Goal: Communication & Community: Connect with others

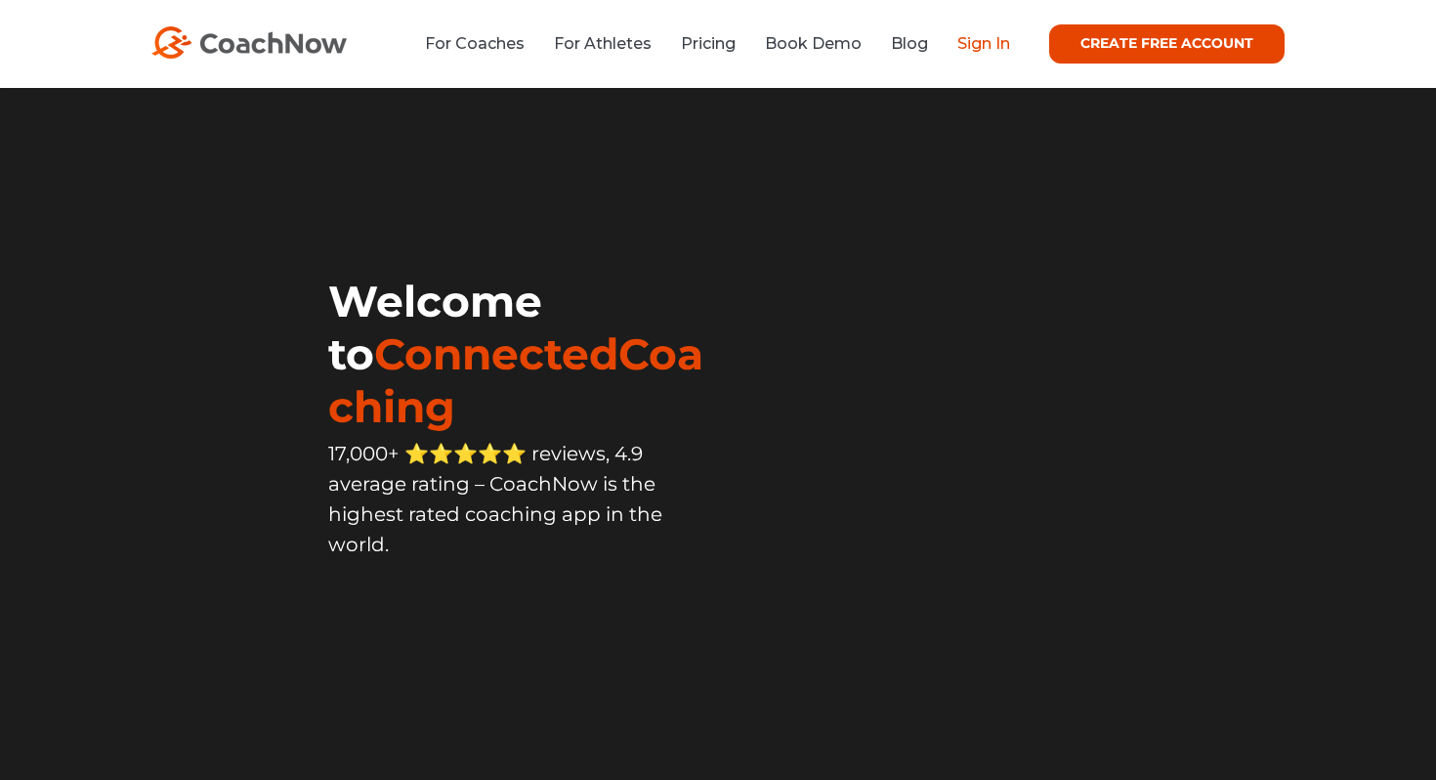
click at [969, 40] on link "Sign In" at bounding box center [983, 43] width 53 height 19
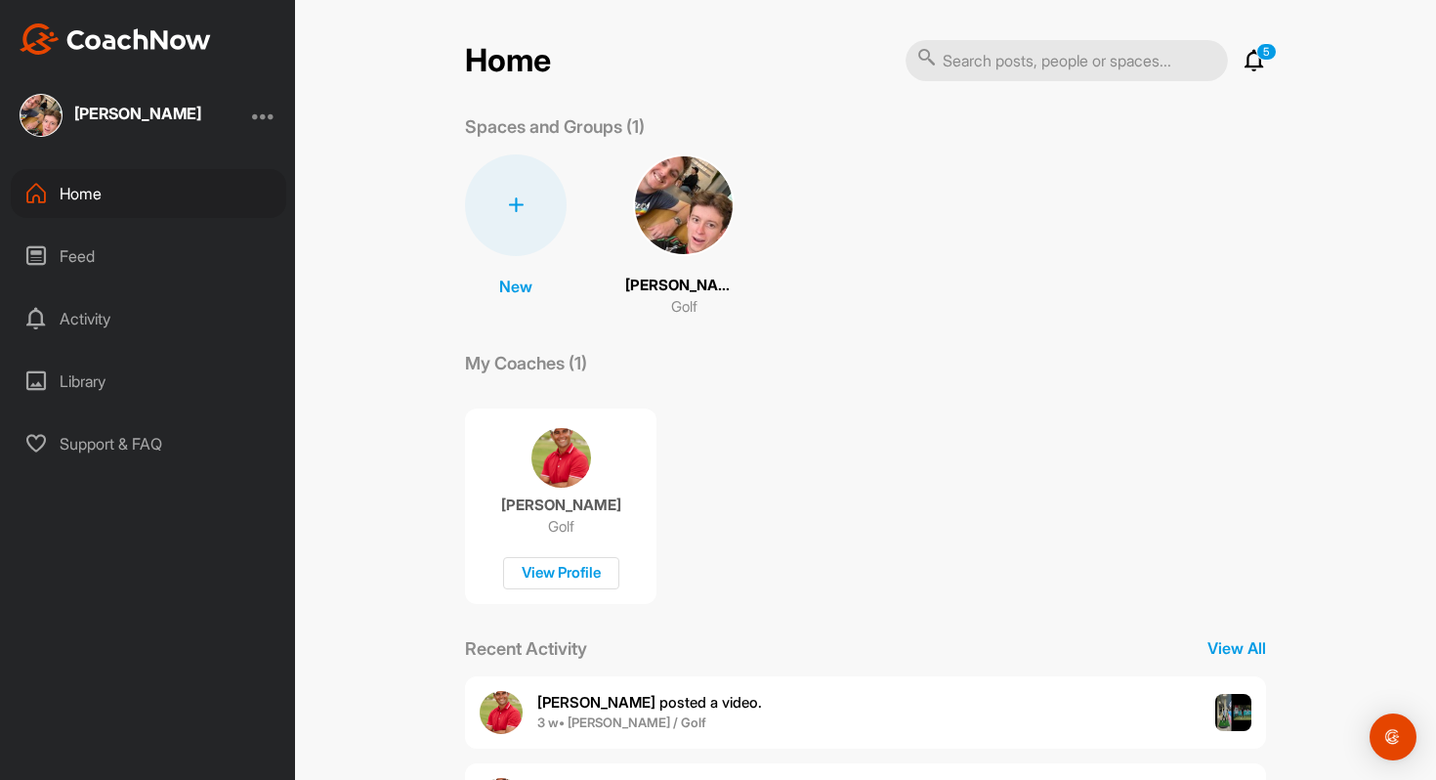
click at [693, 703] on span "[PERSON_NAME] posted a video ." at bounding box center [649, 702] width 225 height 19
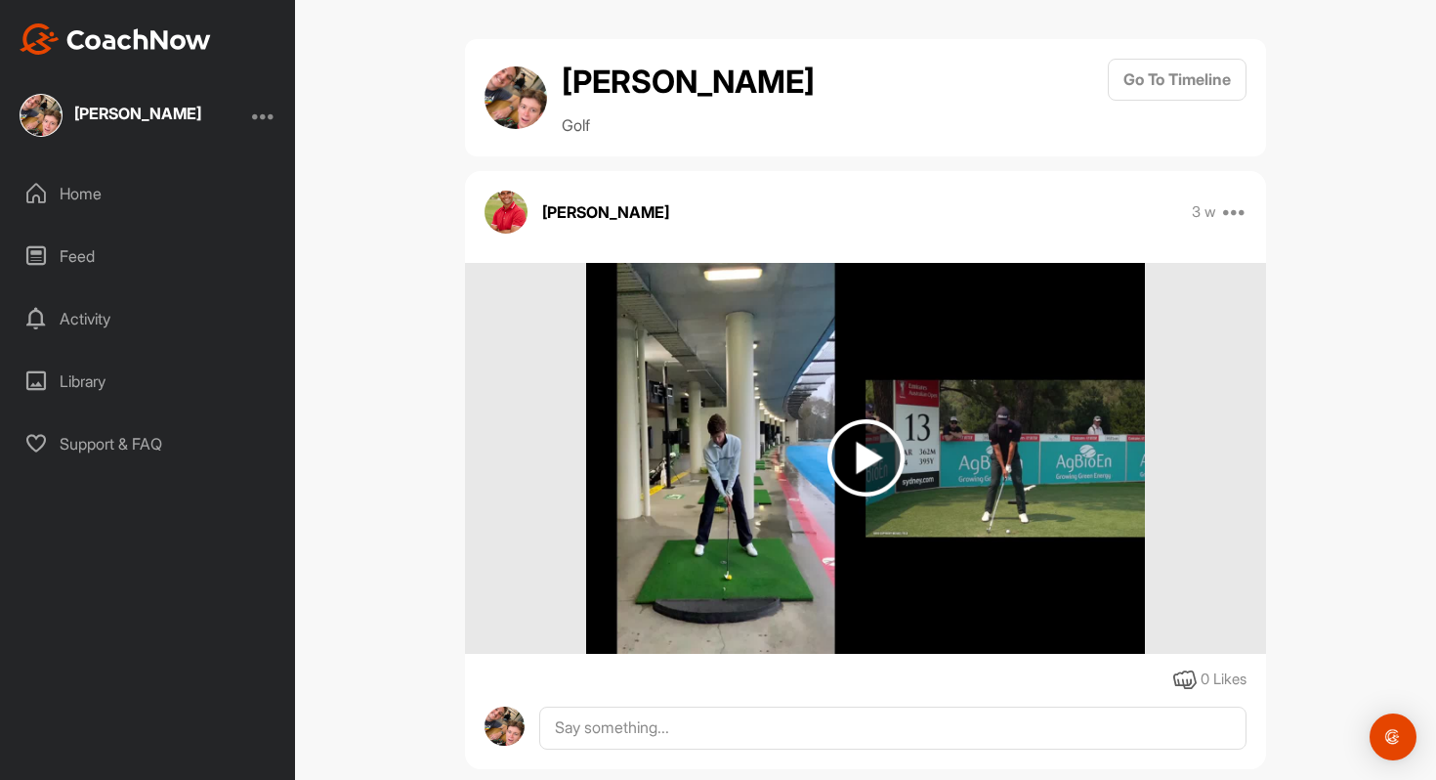
click at [94, 196] on div "Home" at bounding box center [149, 193] width 276 height 49
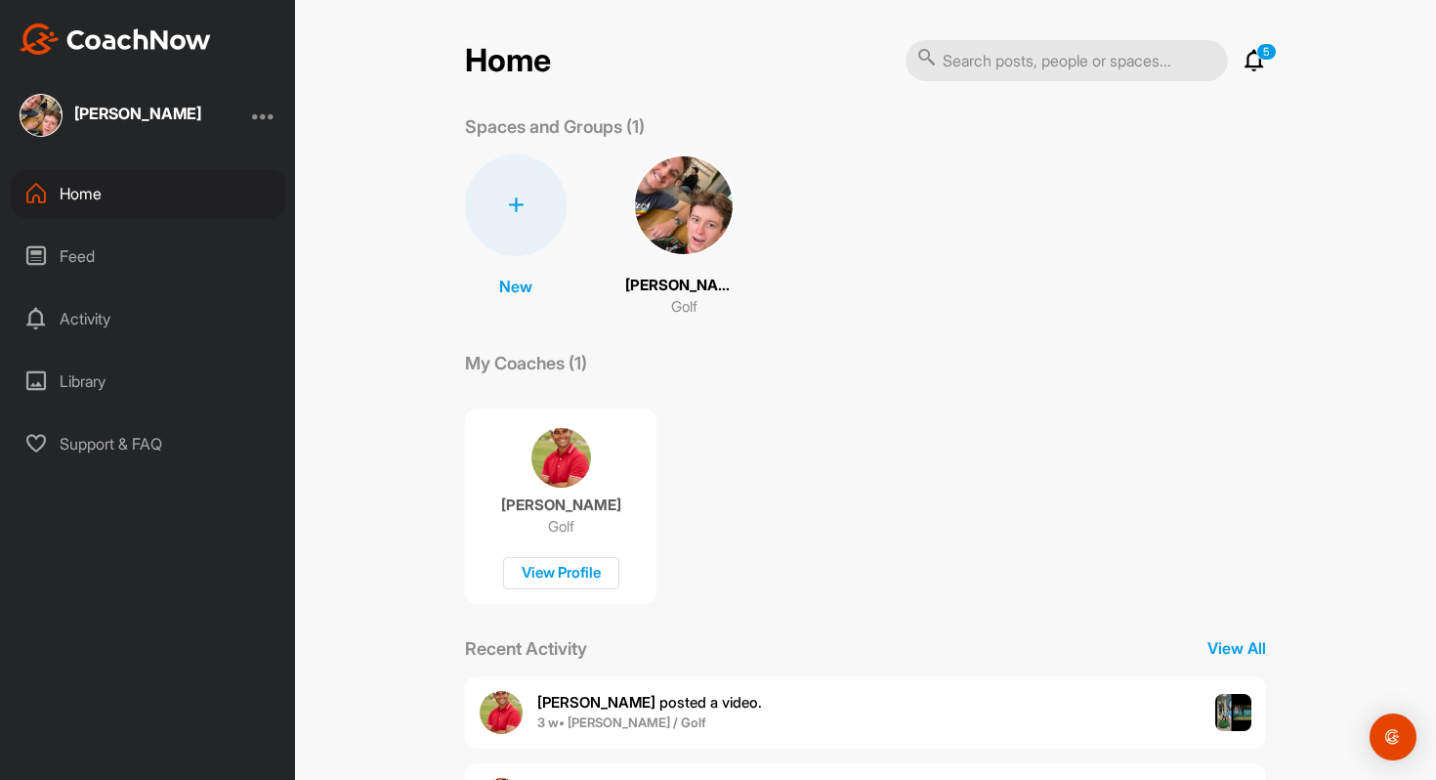
click at [266, 118] on div at bounding box center [263, 115] width 23 height 23
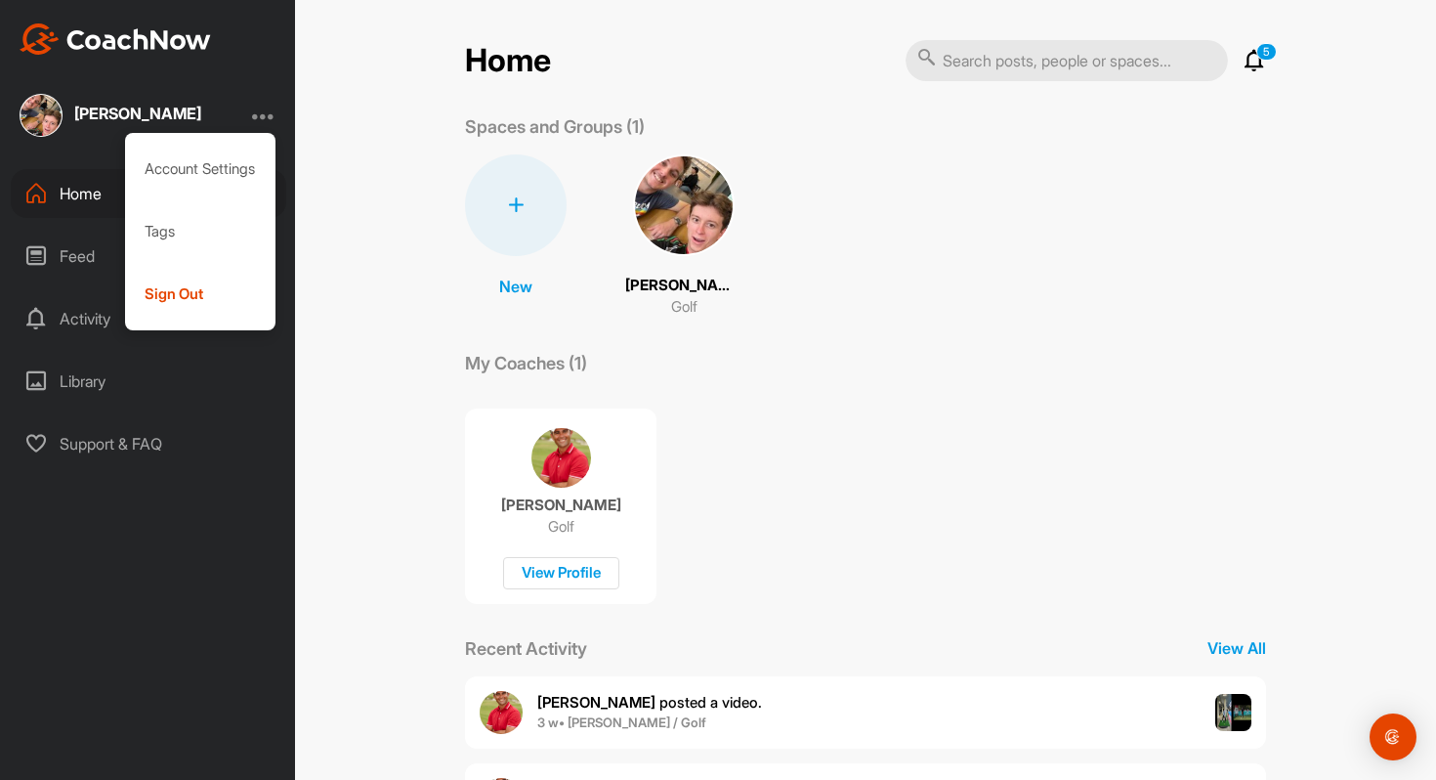
click at [264, 120] on div at bounding box center [263, 115] width 23 height 23
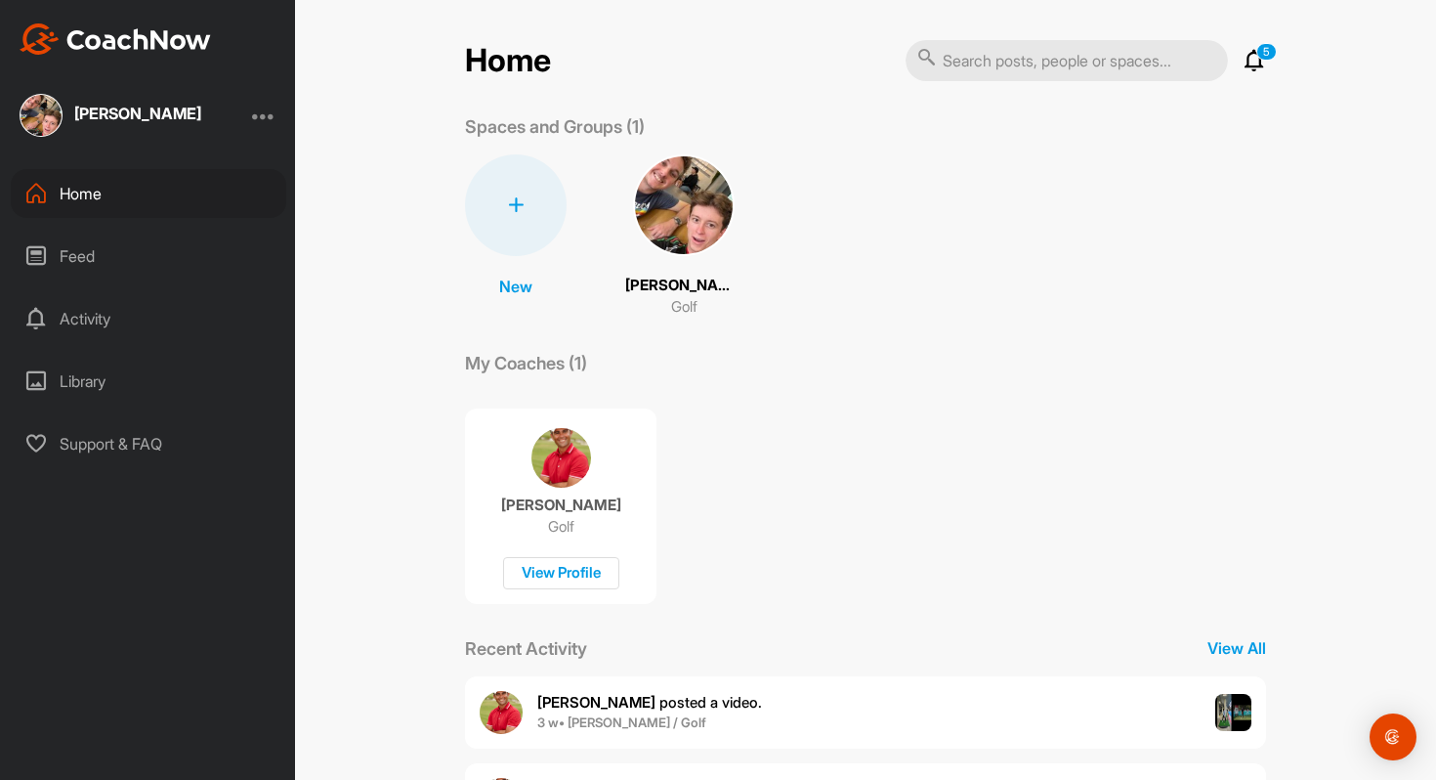
click at [665, 199] on img at bounding box center [684, 205] width 102 height 102
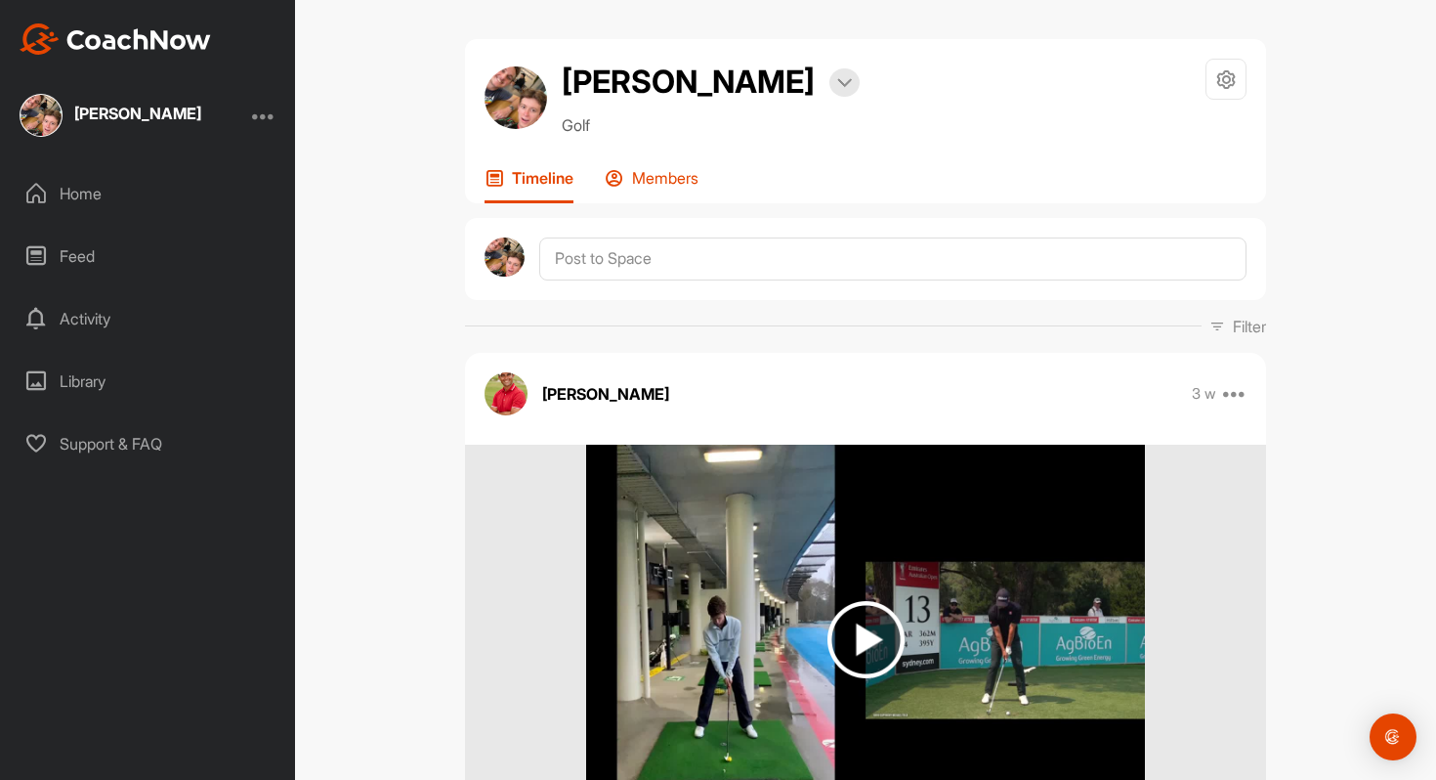
click at [657, 181] on p "Members" at bounding box center [665, 178] width 66 height 20
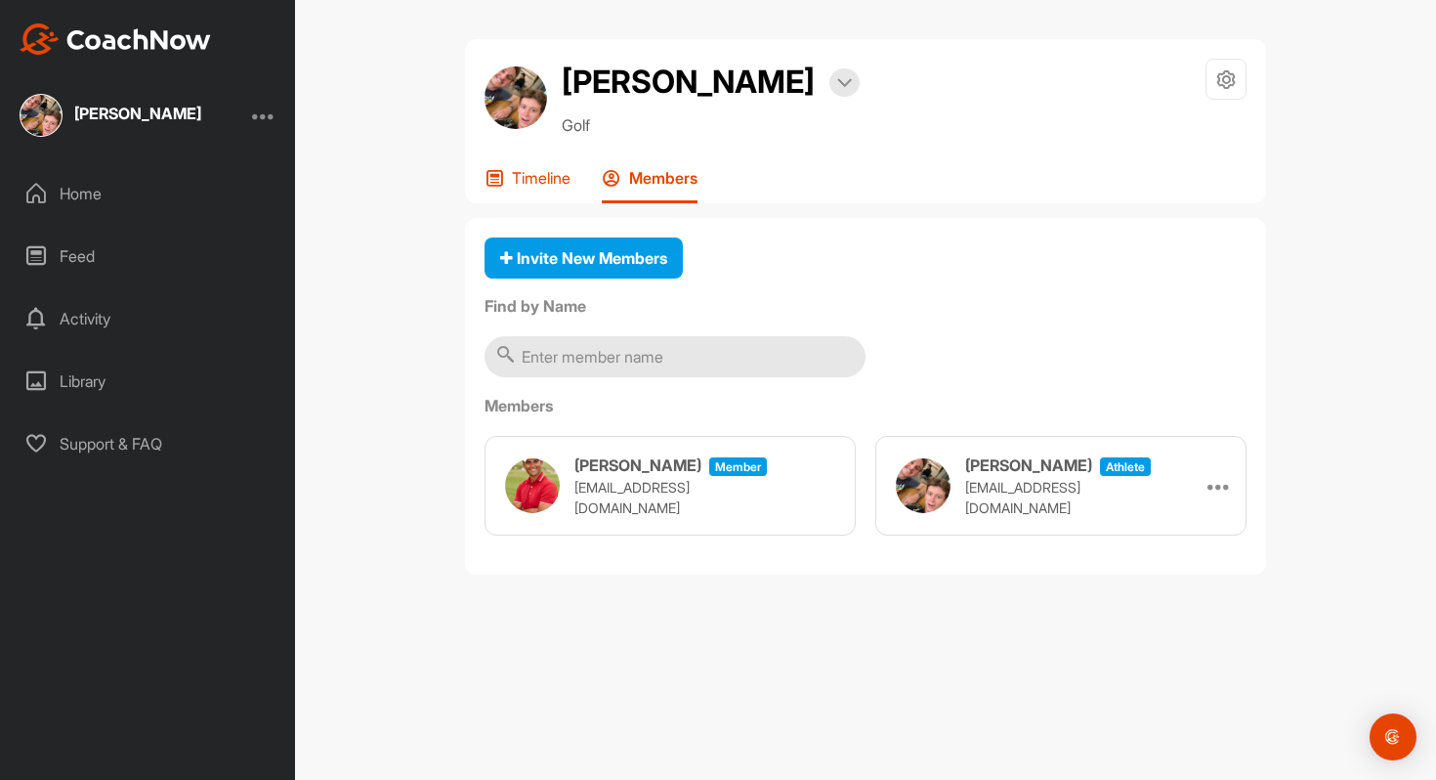
click at [523, 172] on p "Timeline" at bounding box center [541, 178] width 59 height 20
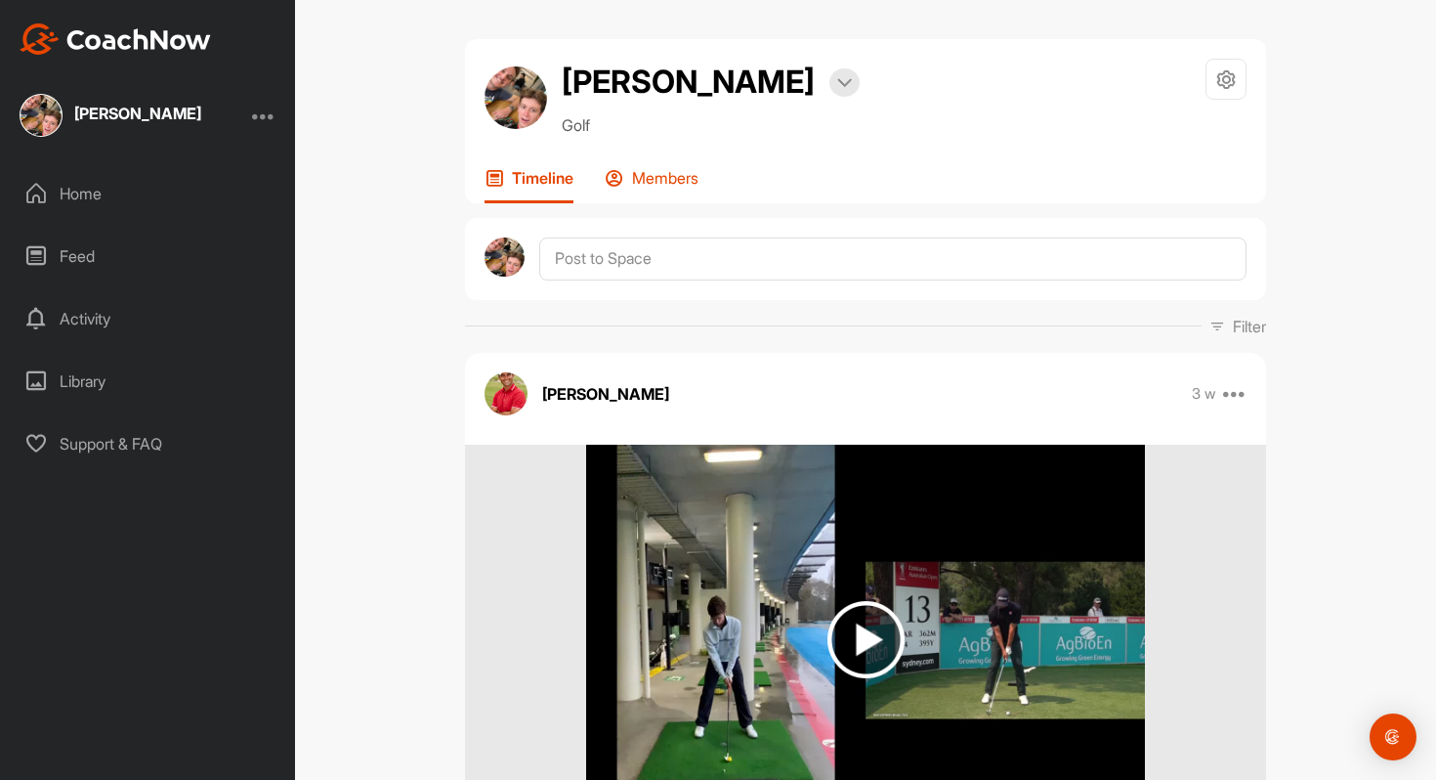
click at [653, 170] on p "Members" at bounding box center [665, 178] width 66 height 20
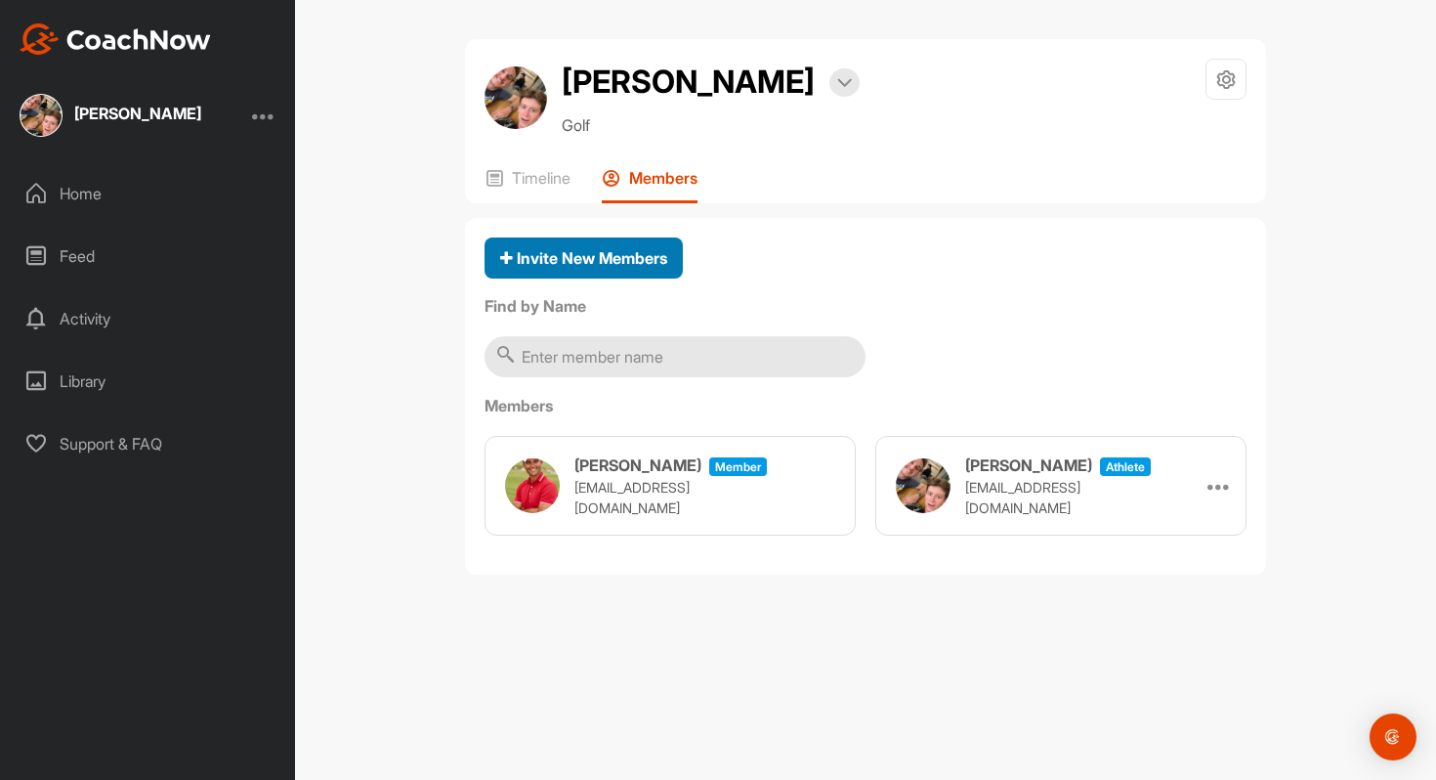
click at [638, 257] on span "Invite New Members" at bounding box center [583, 258] width 167 height 20
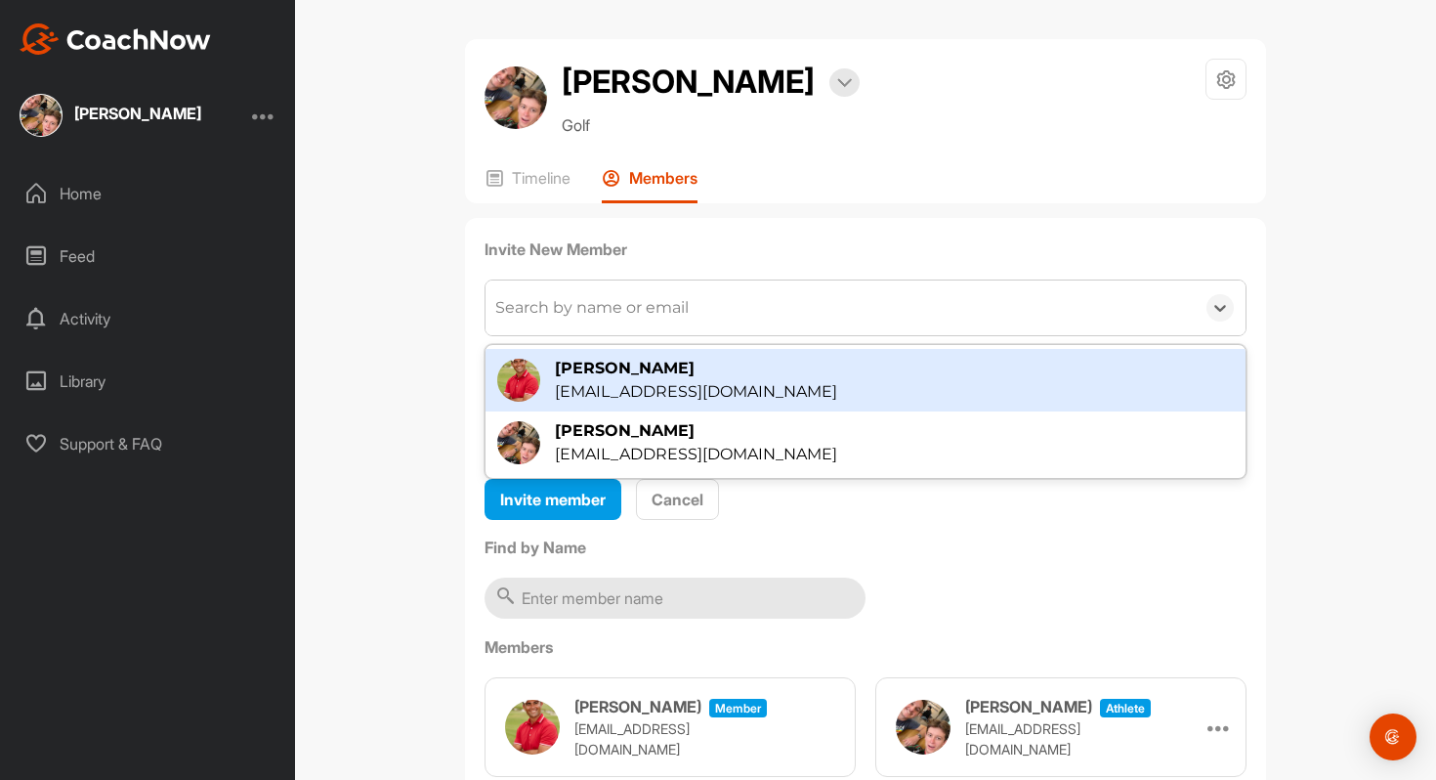
click at [641, 296] on div "Search by name or email" at bounding box center [591, 307] width 193 height 23
type input "[PERSON_NAME]"
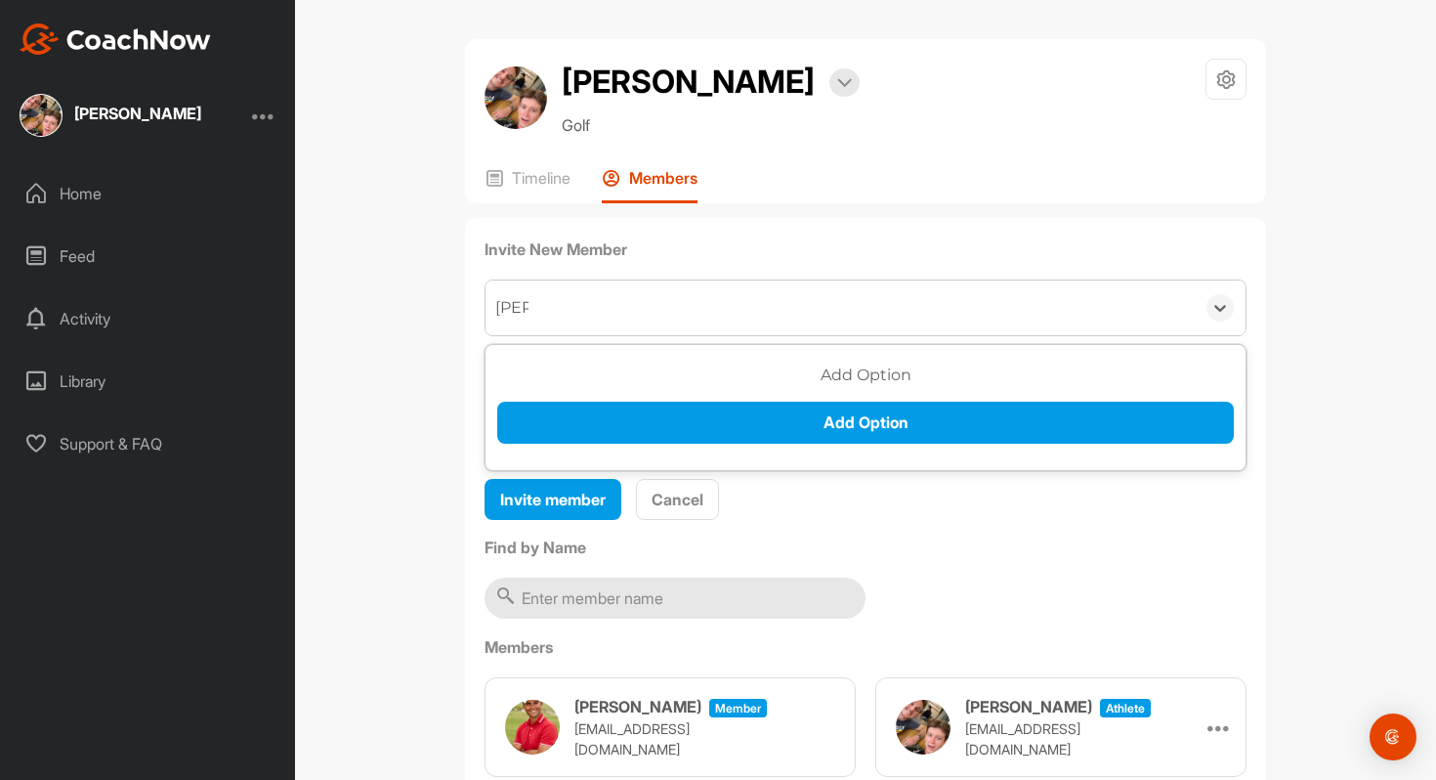
click at [850, 375] on h3 "Add Option" at bounding box center [865, 374] width 737 height 23
click at [851, 446] on div "Add Option Add Option" at bounding box center [865, 410] width 737 height 95
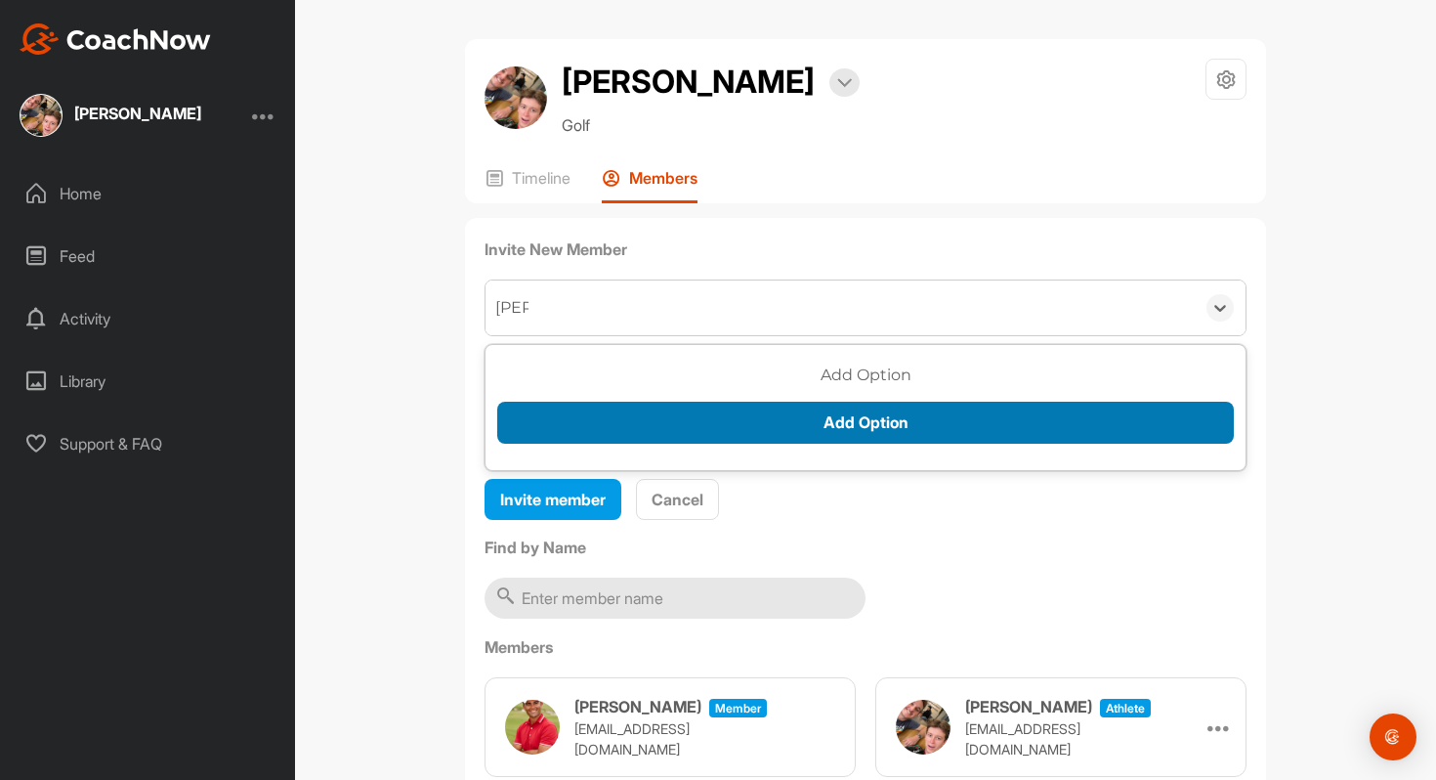
click at [825, 428] on button "Add Option" at bounding box center [865, 423] width 737 height 42
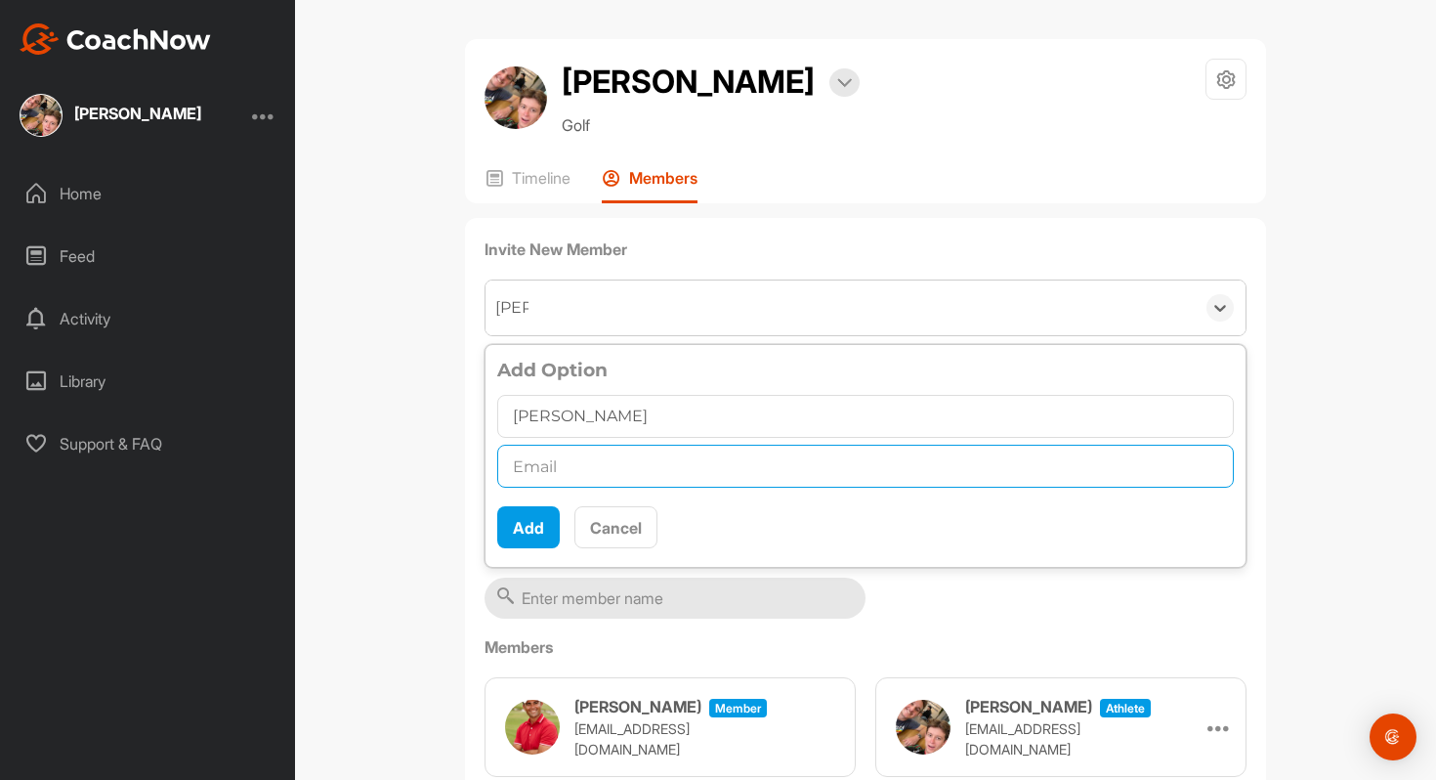
click at [630, 468] on input "text" at bounding box center [865, 466] width 737 height 43
type input "[EMAIL_ADDRESS][DOMAIN_NAME]"
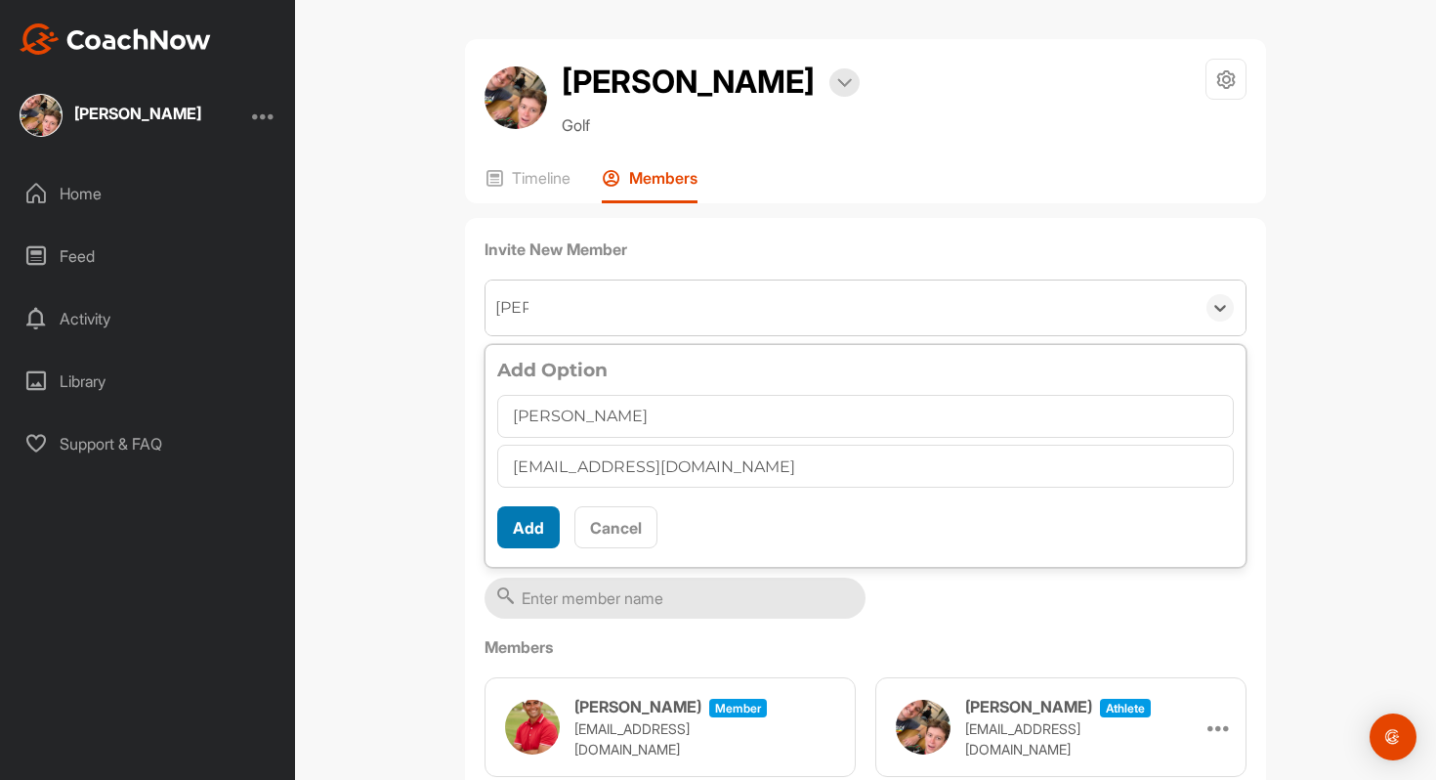
scroll to position [11, 0]
click at [517, 532] on button "Add" at bounding box center [528, 527] width 63 height 42
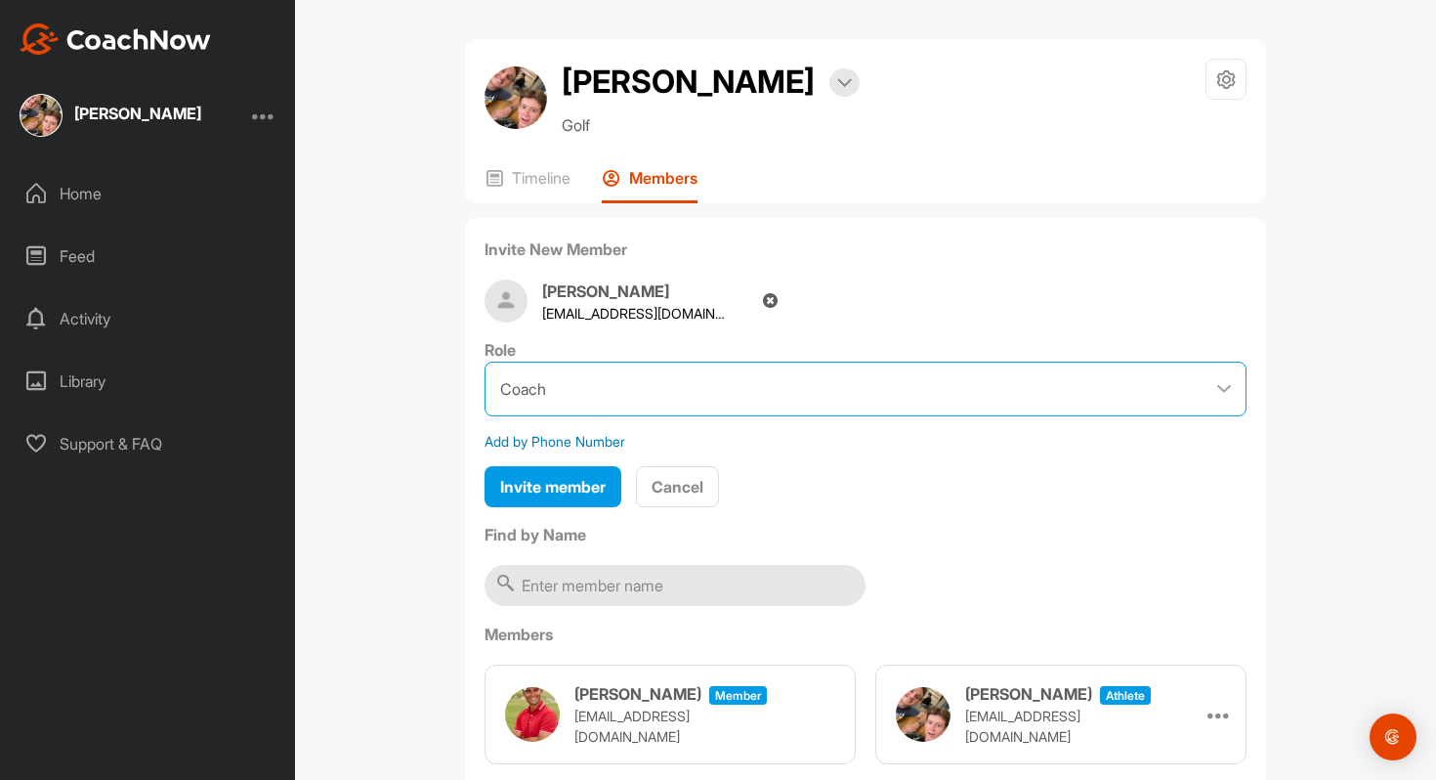
click at [554, 370] on select "Coach Member" at bounding box center [866, 388] width 762 height 55
select select "contributor"
click at [485, 361] on select "Coach Member" at bounding box center [866, 388] width 762 height 55
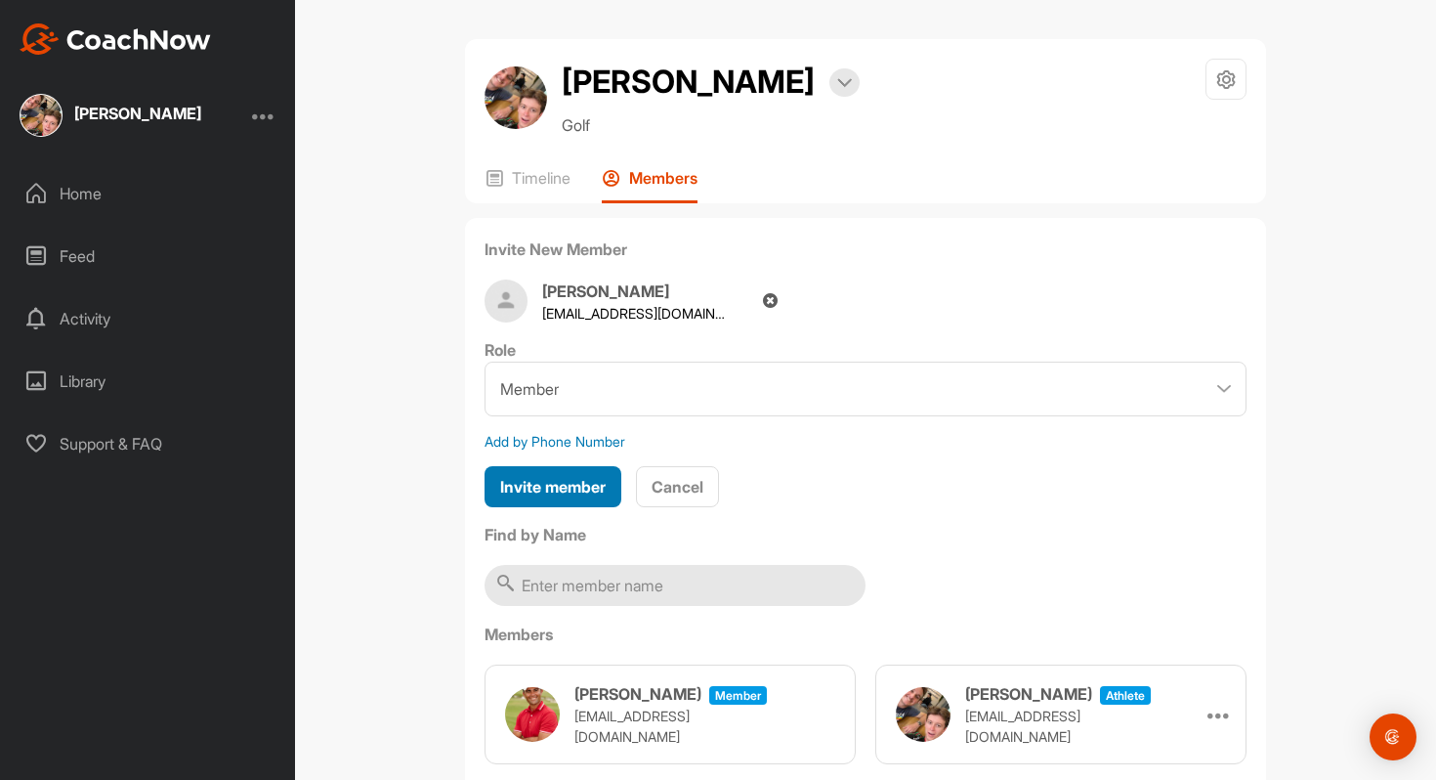
click at [568, 475] on div "Invite member" at bounding box center [553, 486] width 106 height 23
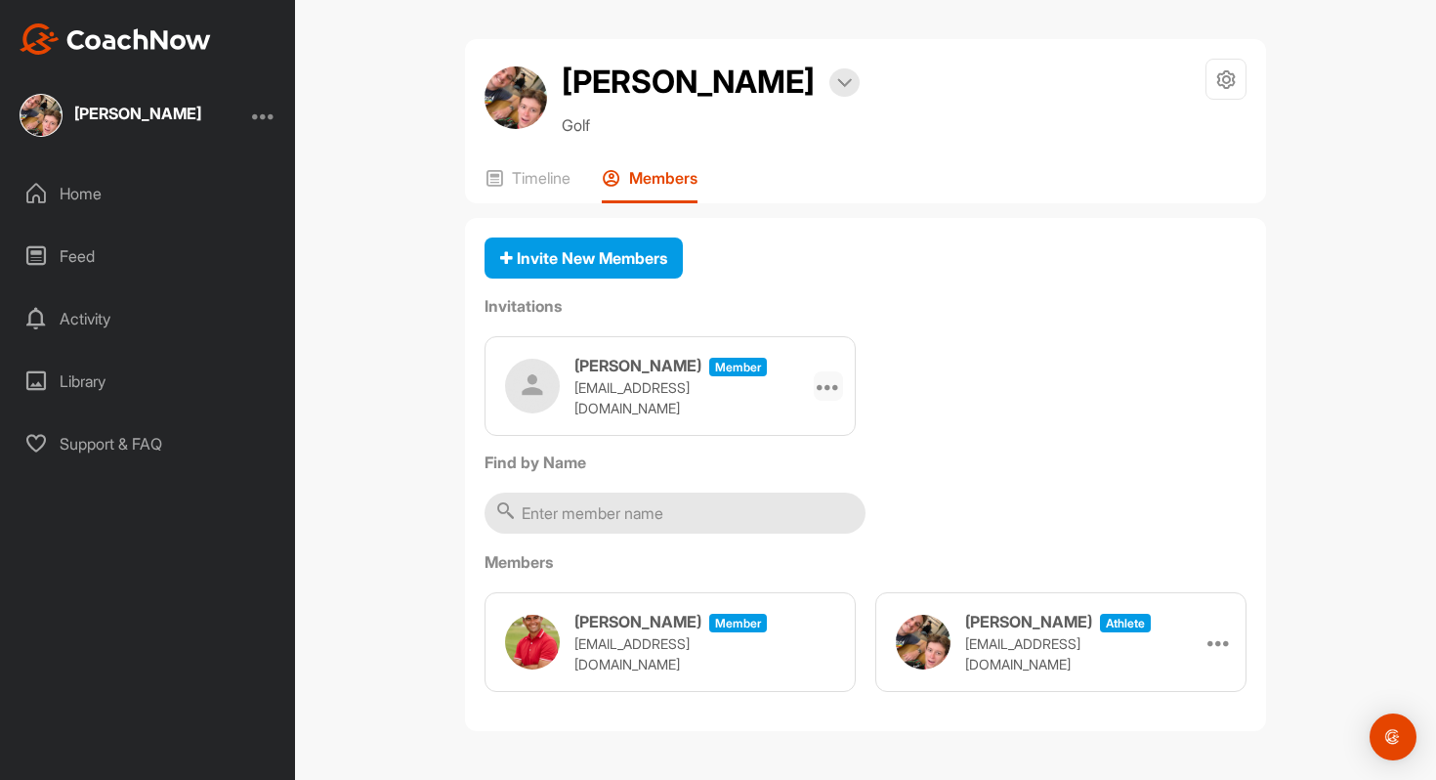
click at [828, 380] on icon at bounding box center [828, 385] width 23 height 23
click at [783, 627] on li "Copy Link" at bounding box center [791, 625] width 105 height 62
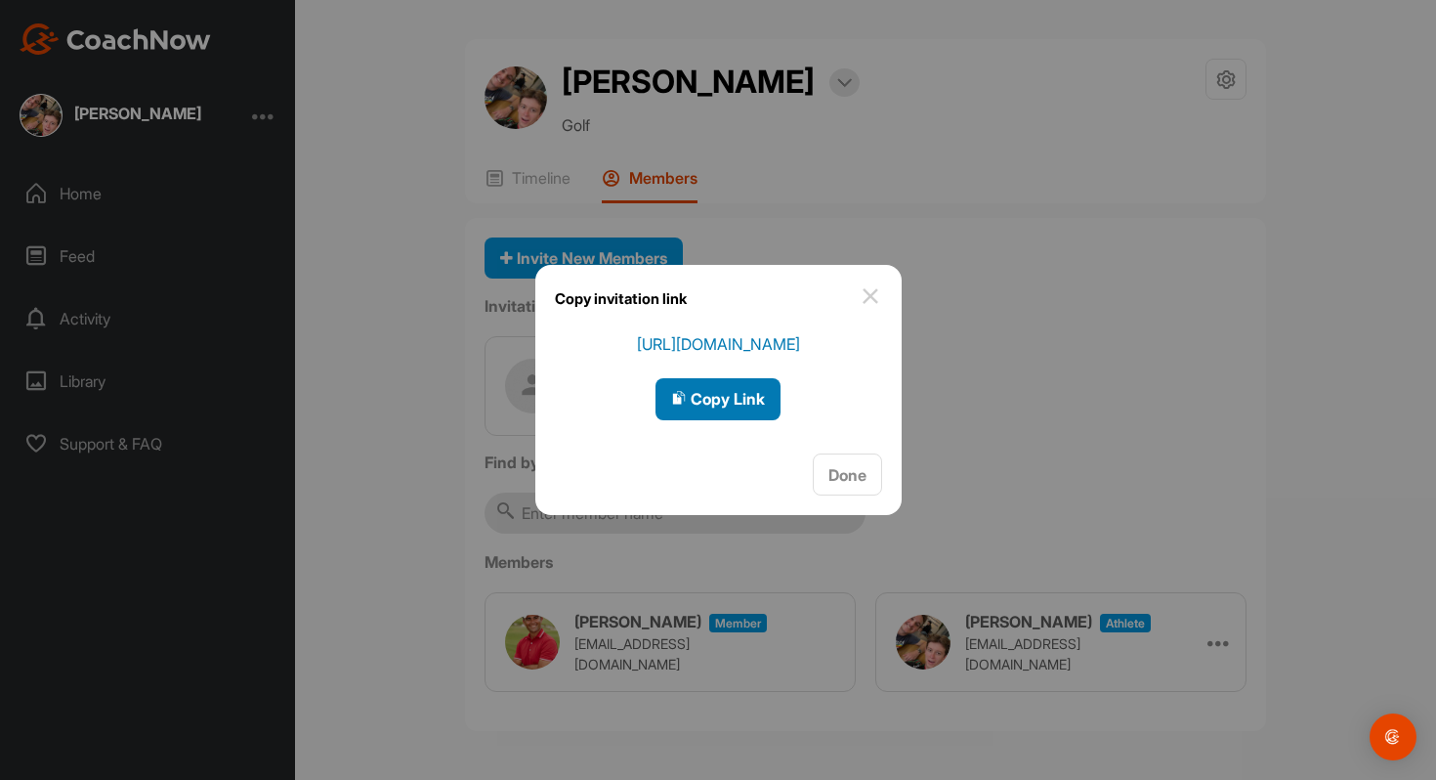
click at [680, 406] on span "Copy Link" at bounding box center [718, 399] width 94 height 20
click at [864, 298] on img at bounding box center [870, 295] width 23 height 23
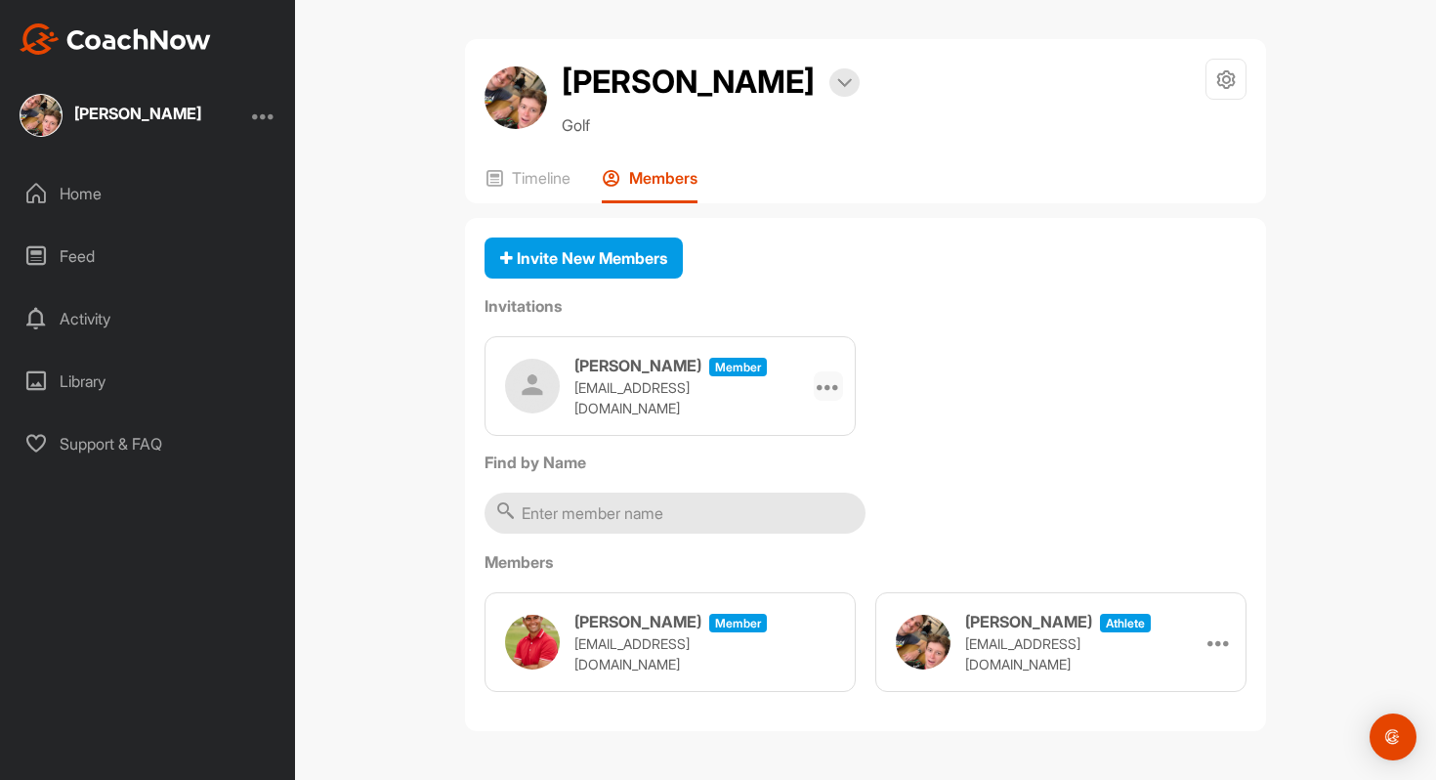
click at [830, 374] on div at bounding box center [828, 385] width 29 height 29
click at [786, 627] on li "Copy Link" at bounding box center [791, 625] width 105 height 62
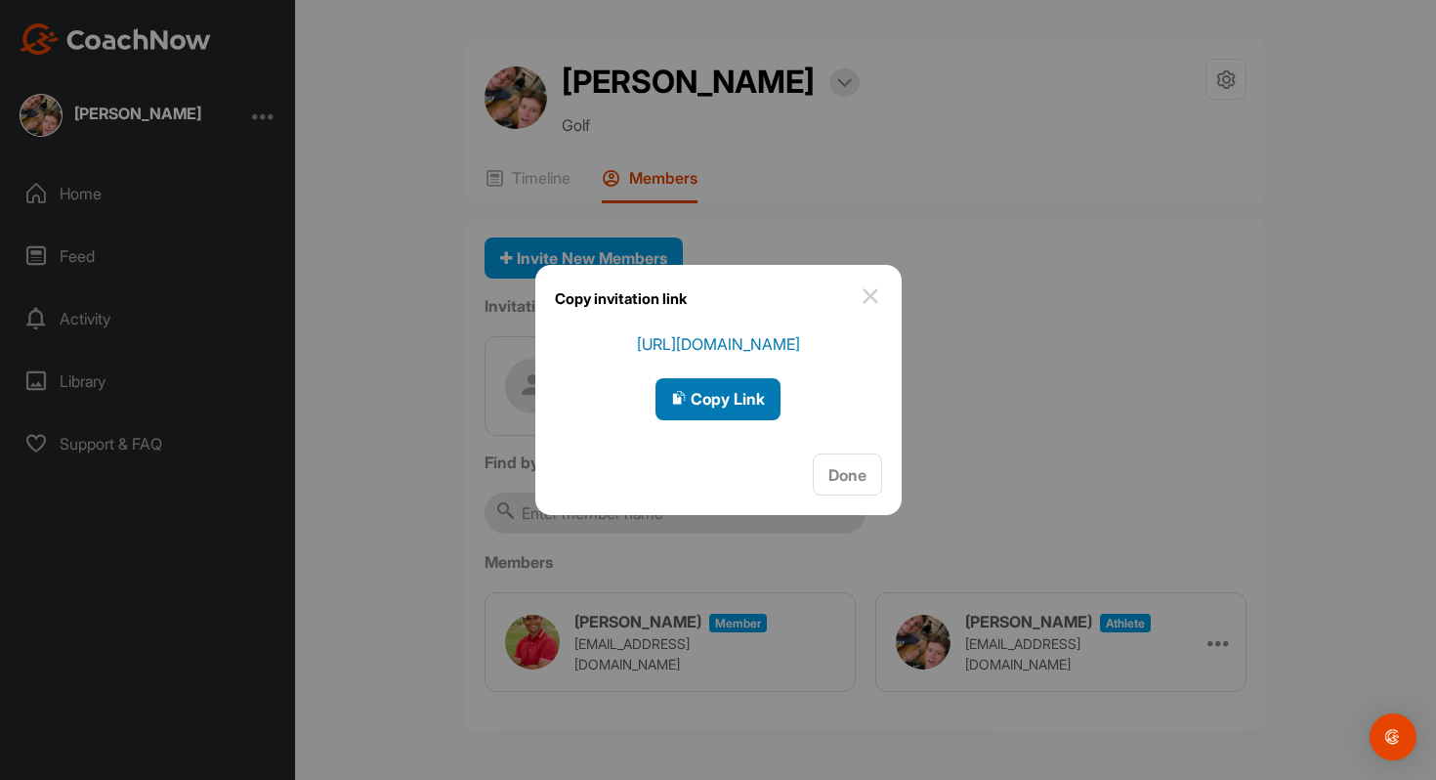
click at [719, 402] on span "Copy Link" at bounding box center [718, 399] width 94 height 20
click at [873, 288] on img at bounding box center [870, 295] width 23 height 23
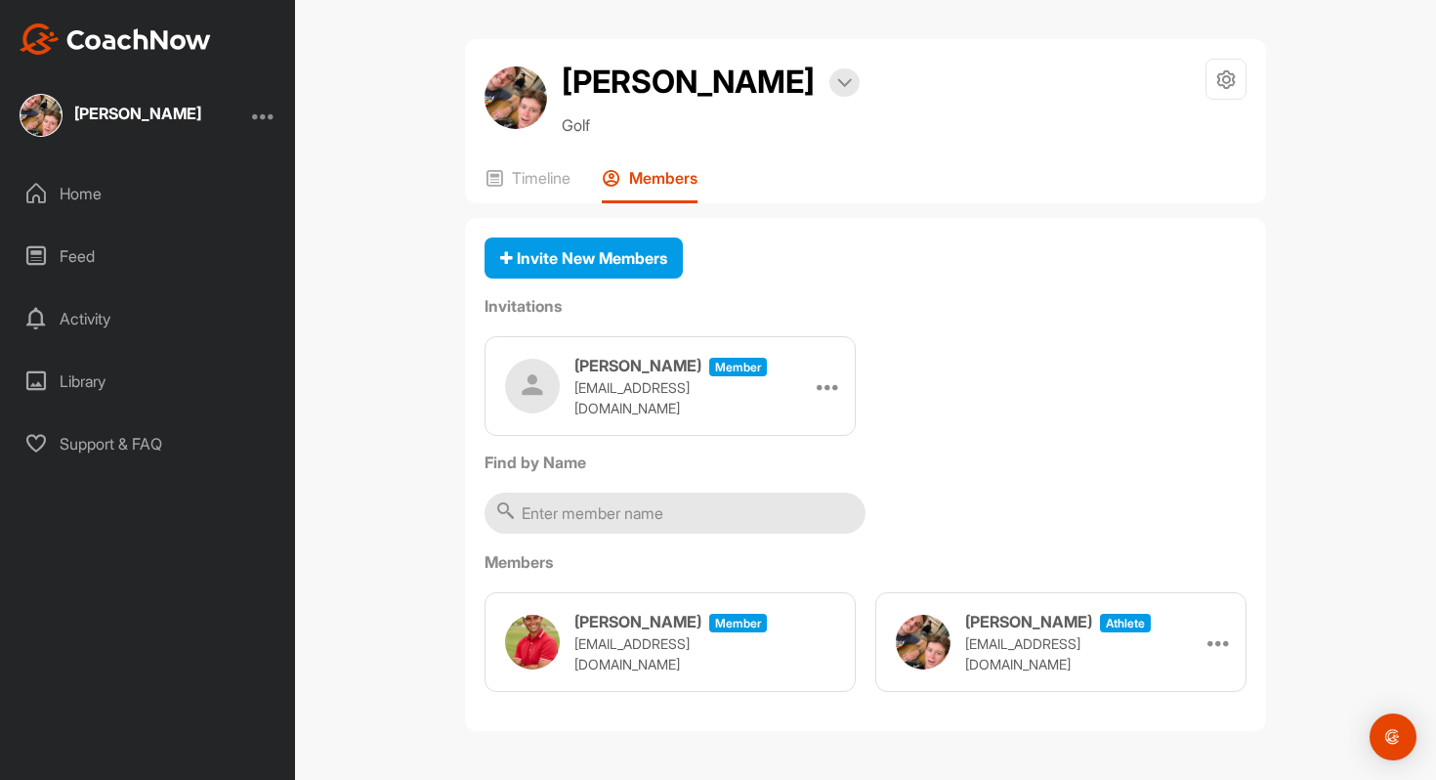
click at [843, 396] on div "Robert Bolger Member drrobertbolger@gmail.com Edit Re-send Delete Copy Link" at bounding box center [670, 386] width 371 height 100
click at [830, 380] on icon at bounding box center [828, 385] width 23 height 23
click at [769, 545] on li "Delete" at bounding box center [791, 563] width 105 height 62
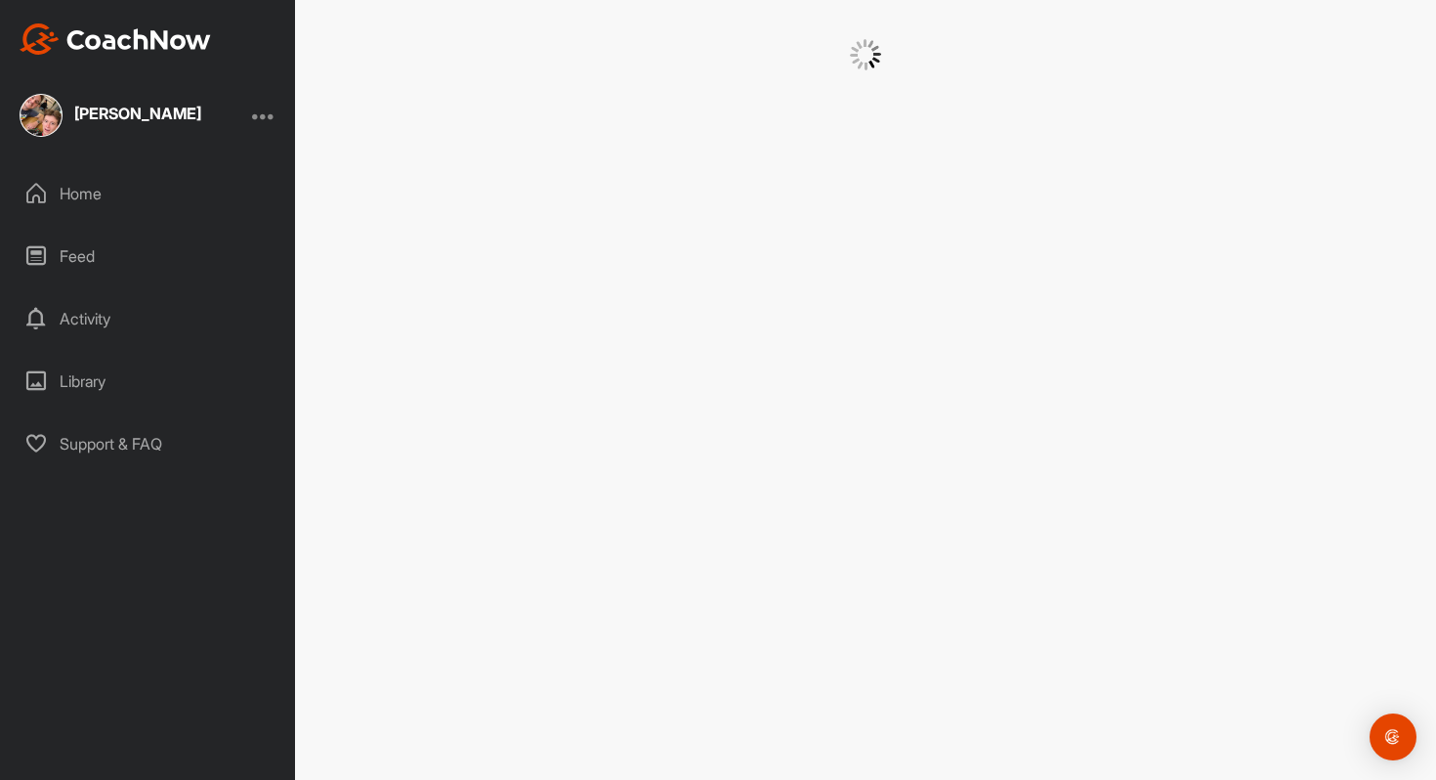
click at [101, 114] on div "Simon Bolger" at bounding box center [137, 114] width 127 height 16
click at [75, 197] on div "Home" at bounding box center [149, 193] width 276 height 49
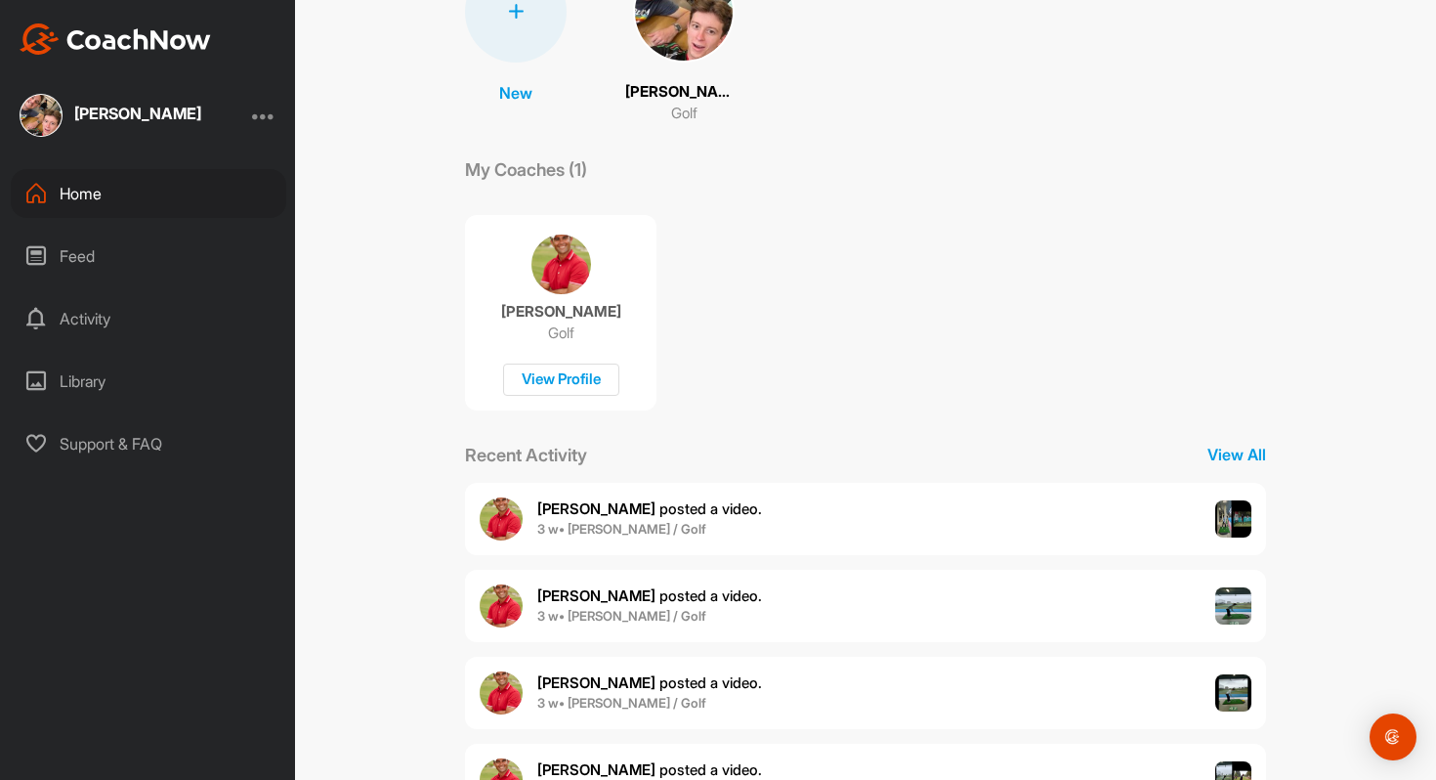
scroll to position [275, 0]
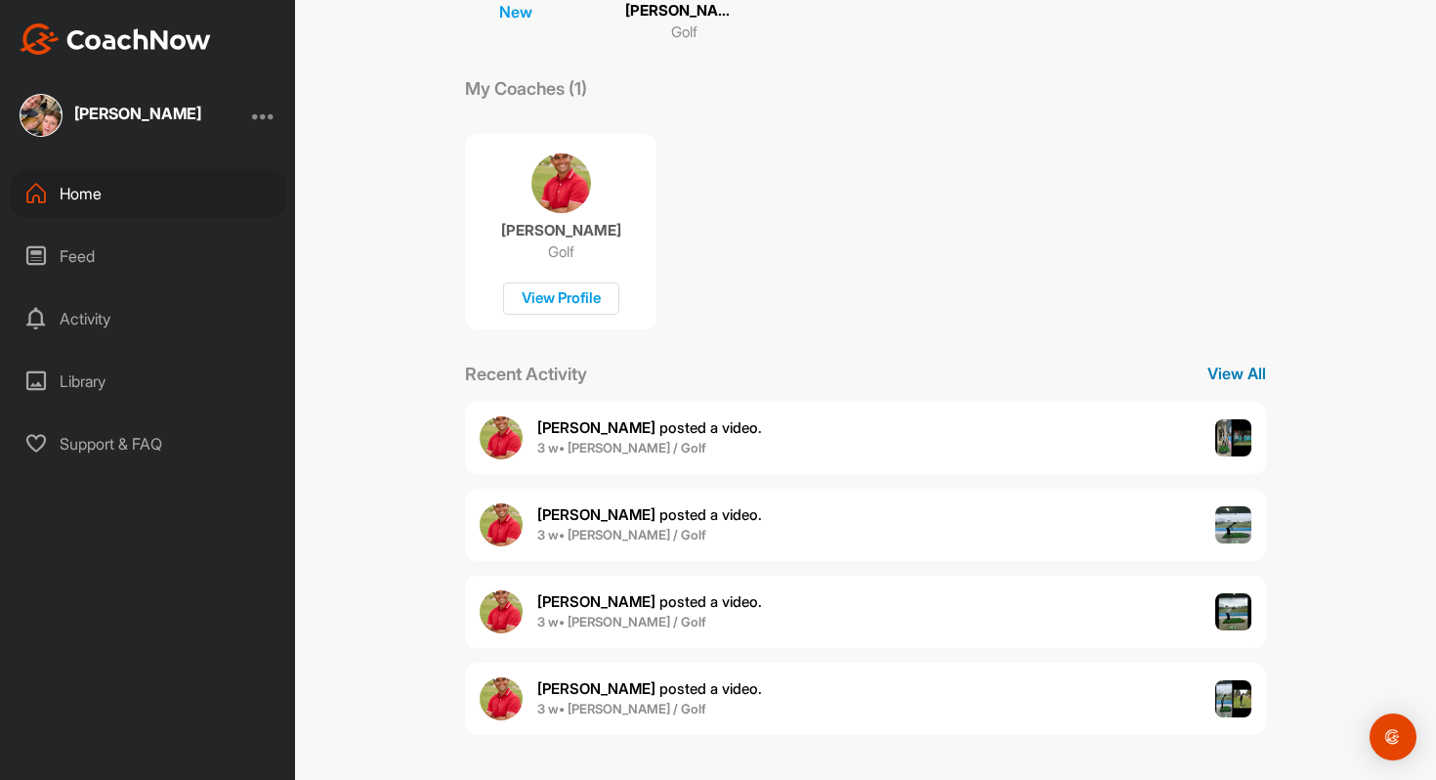
click at [1254, 374] on p "View All" at bounding box center [1237, 372] width 59 height 23
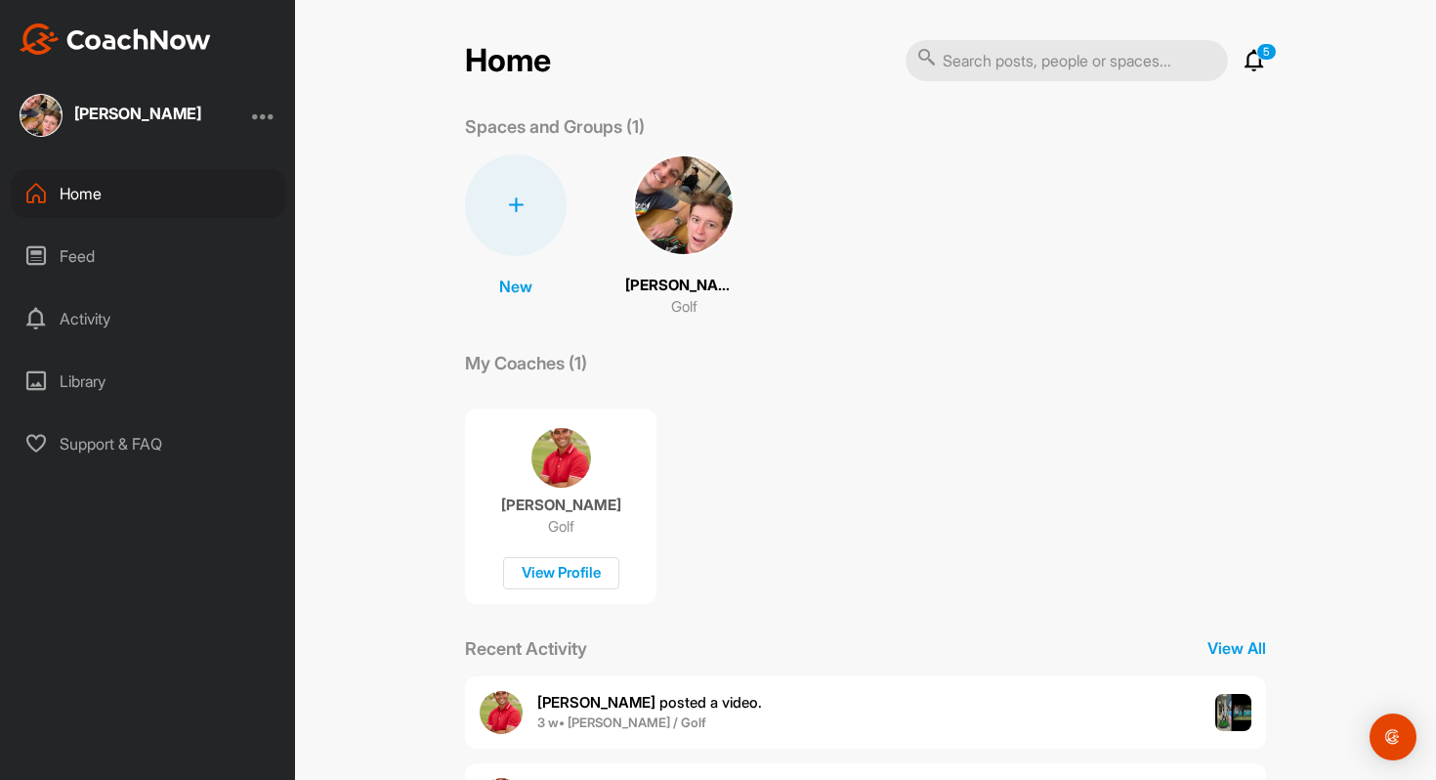
scroll to position [275, 0]
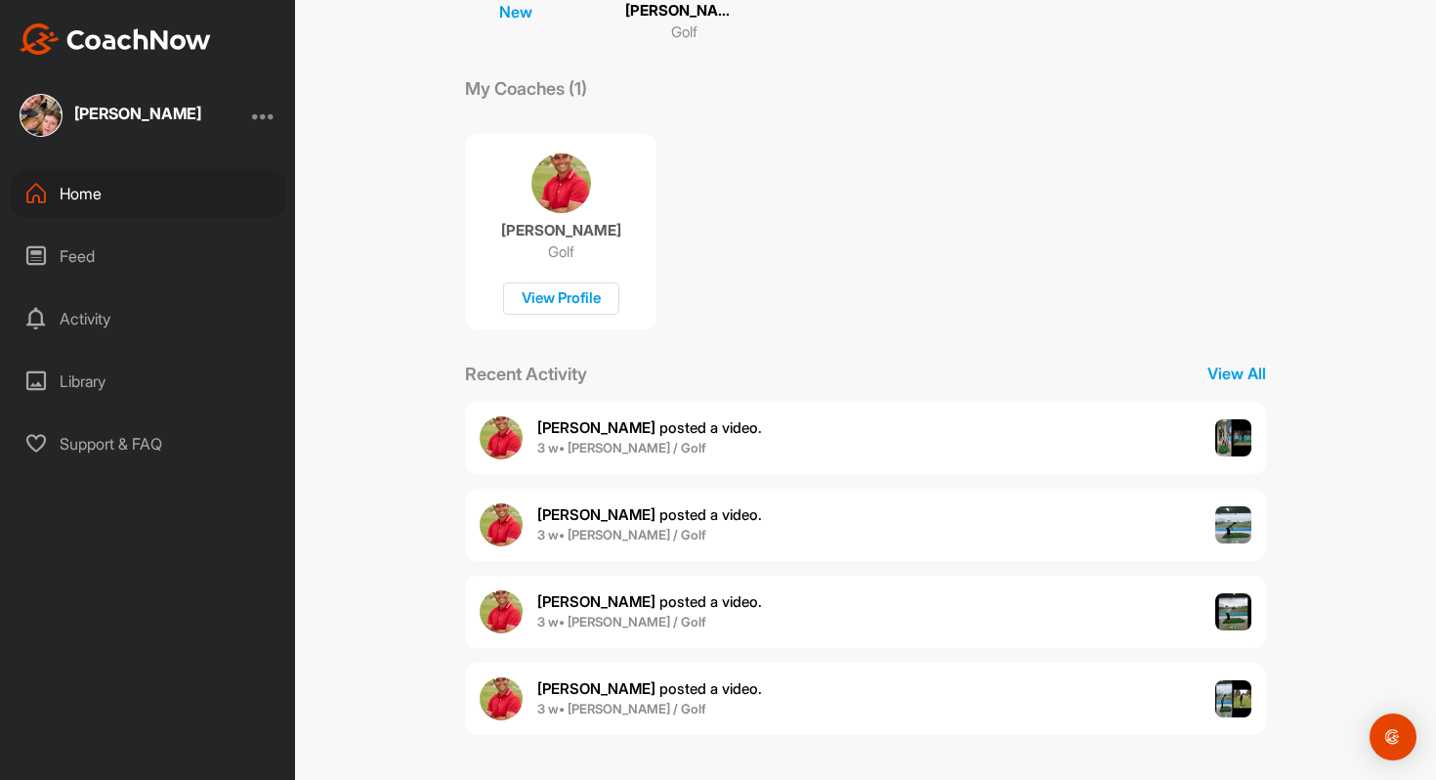
click at [618, 517] on span "Bobby W. posted a video ." at bounding box center [649, 514] width 225 height 19
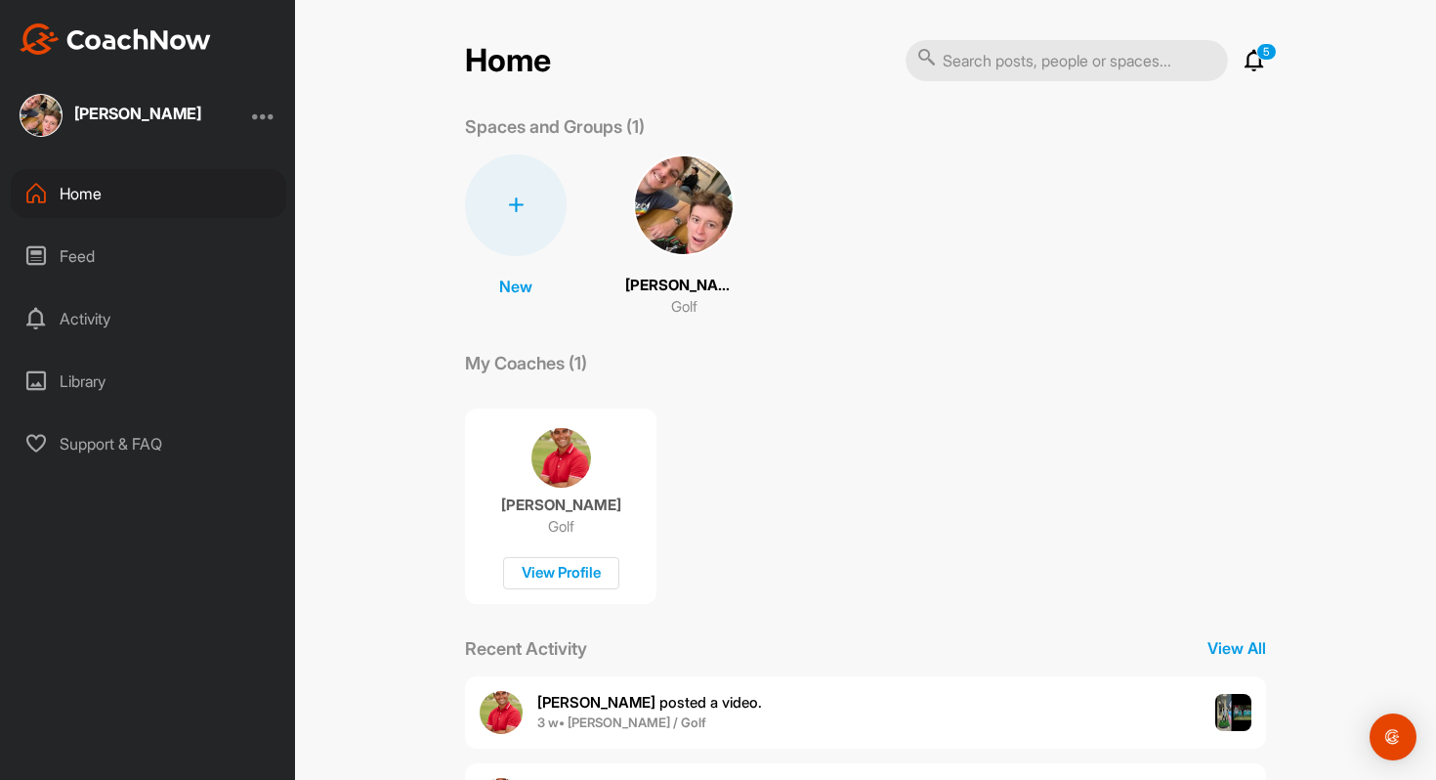
scroll to position [275, 0]
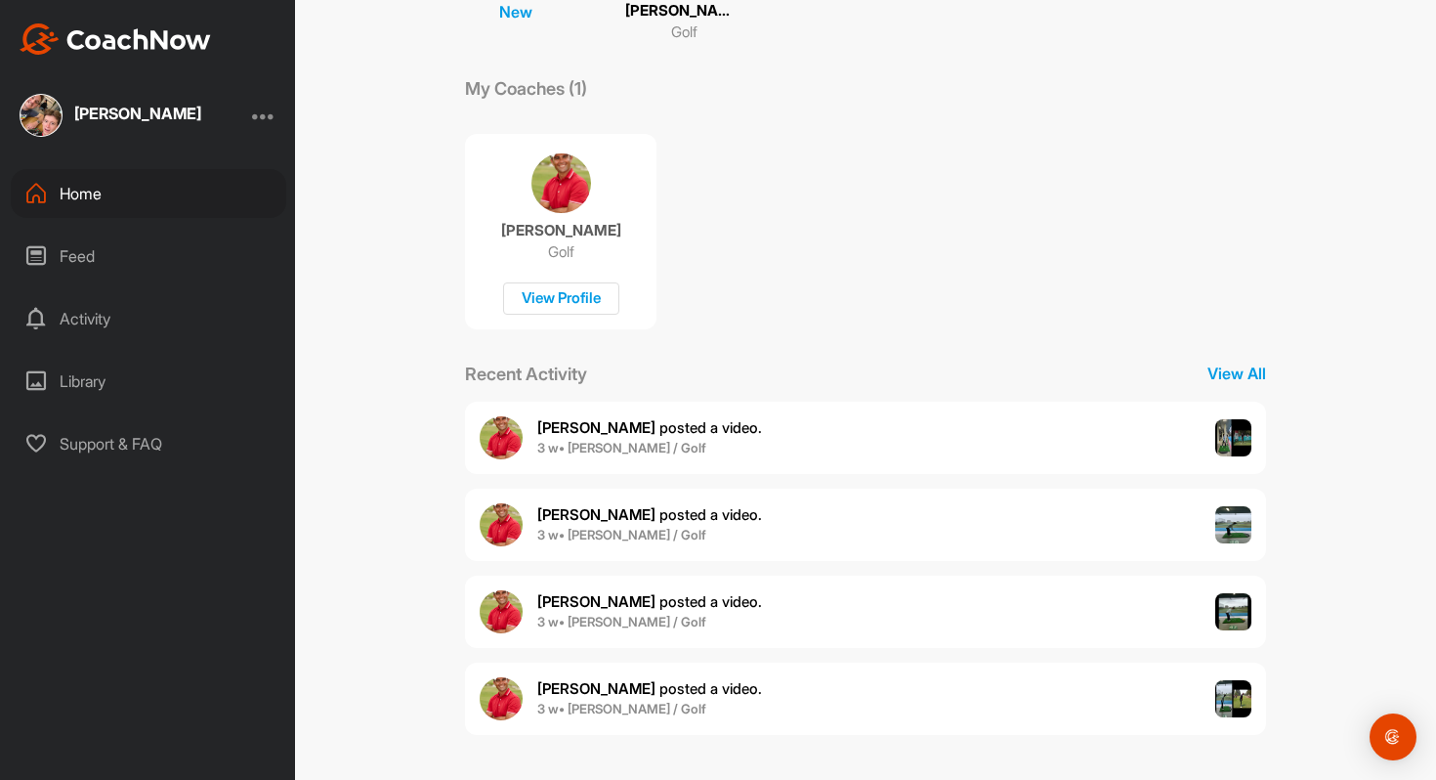
click at [574, 418] on p "Bobby W. posted a video ." at bounding box center [649, 428] width 225 height 22
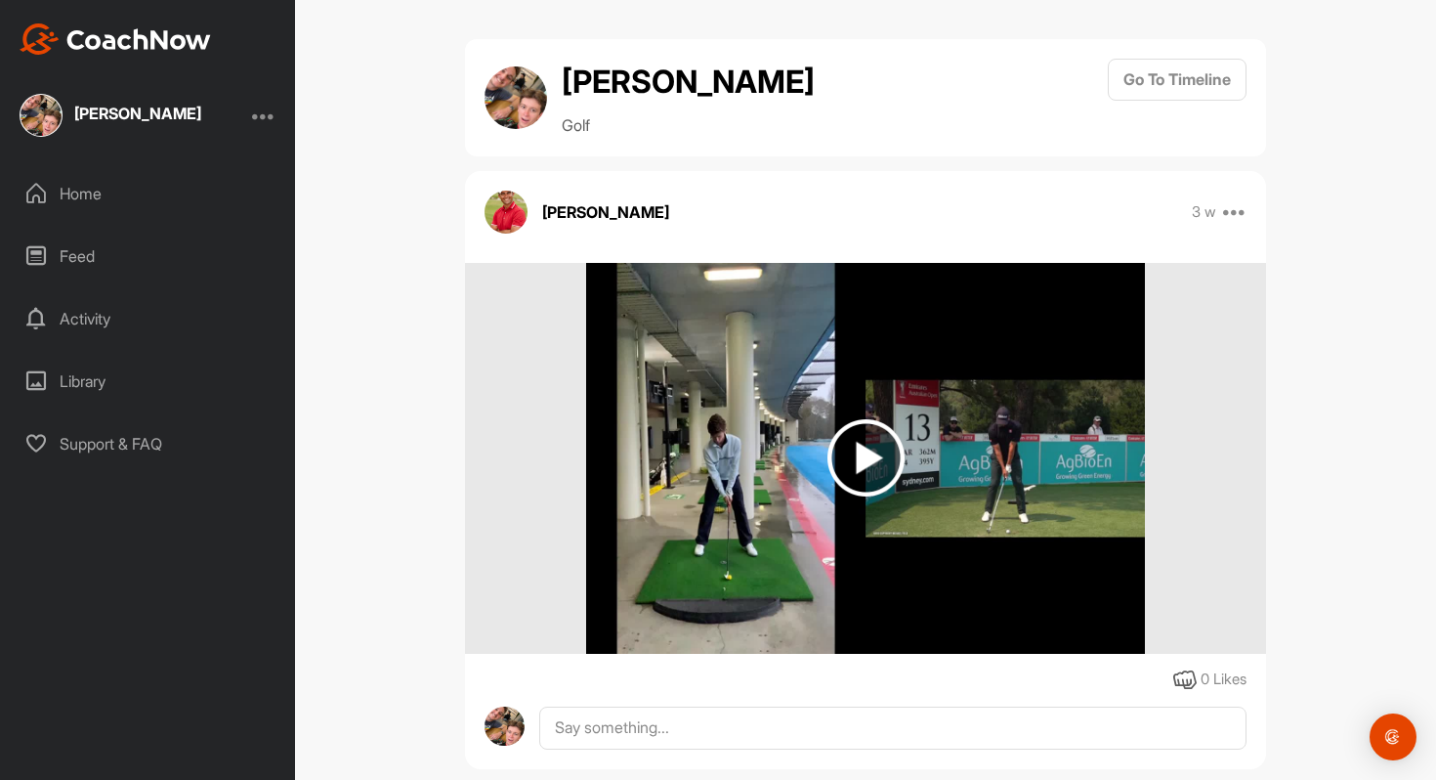
click at [879, 447] on img at bounding box center [866, 457] width 77 height 77
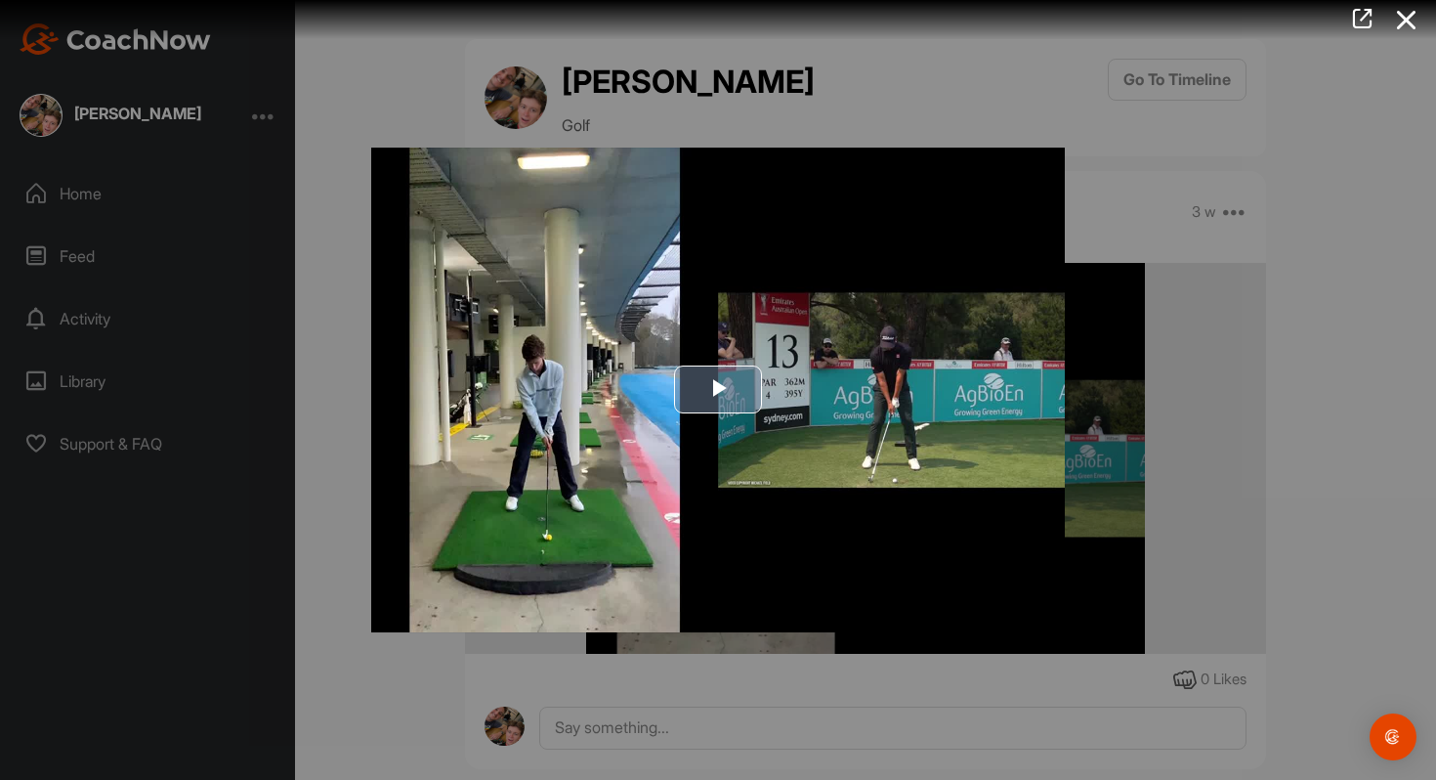
click at [718, 390] on span "Video Player" at bounding box center [718, 390] width 0 height 0
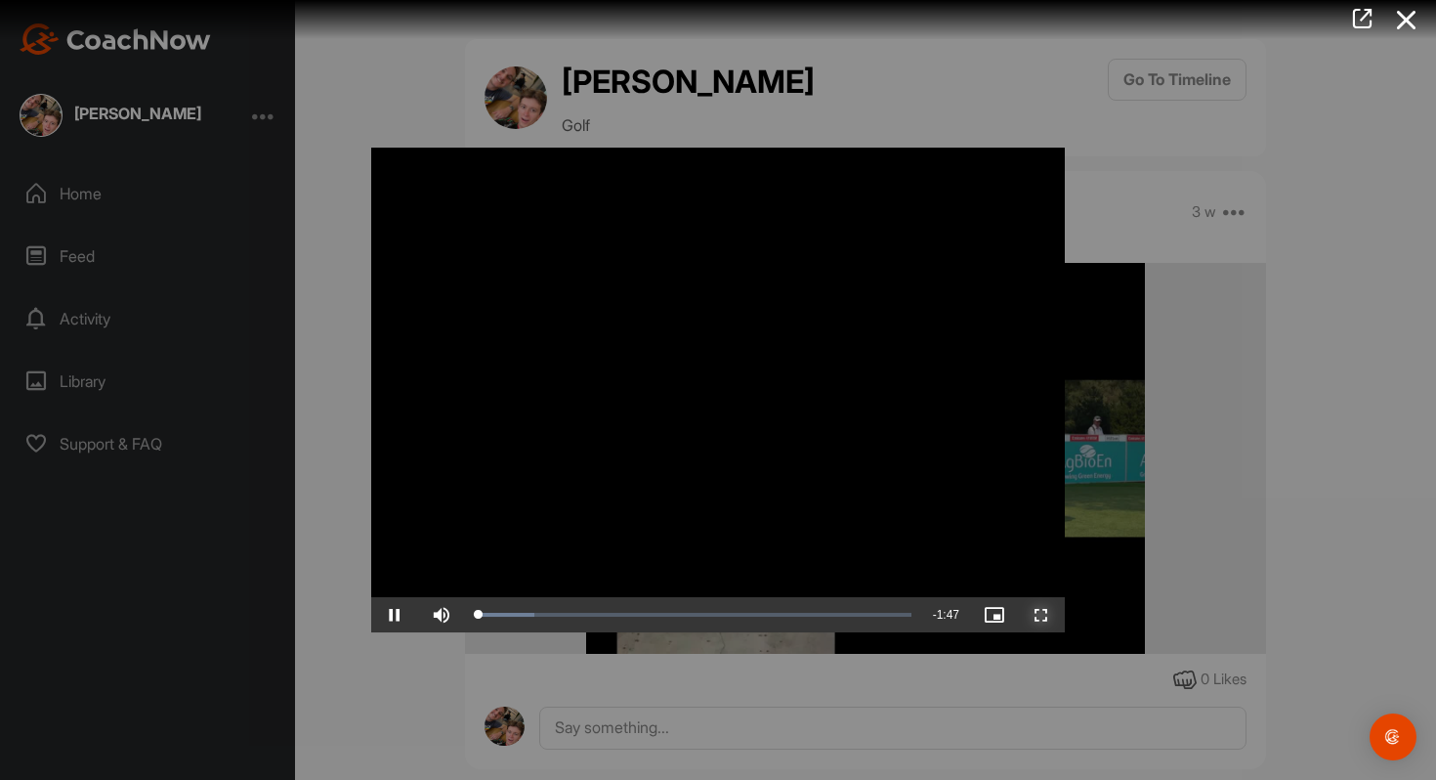
click at [1043, 615] on span "Video Player" at bounding box center [1041, 615] width 47 height 0
click at [1358, 313] on div at bounding box center [718, 390] width 1436 height 780
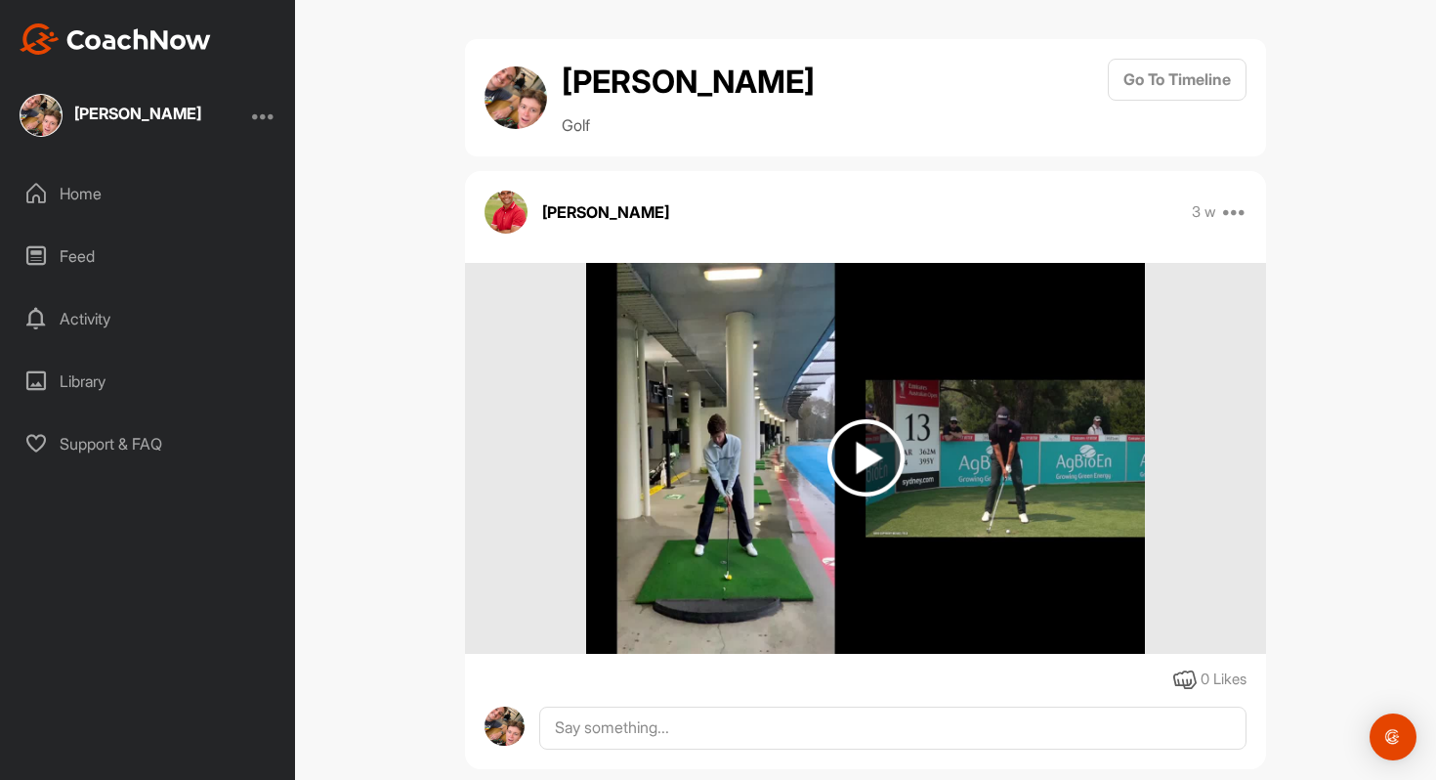
scroll to position [33, 0]
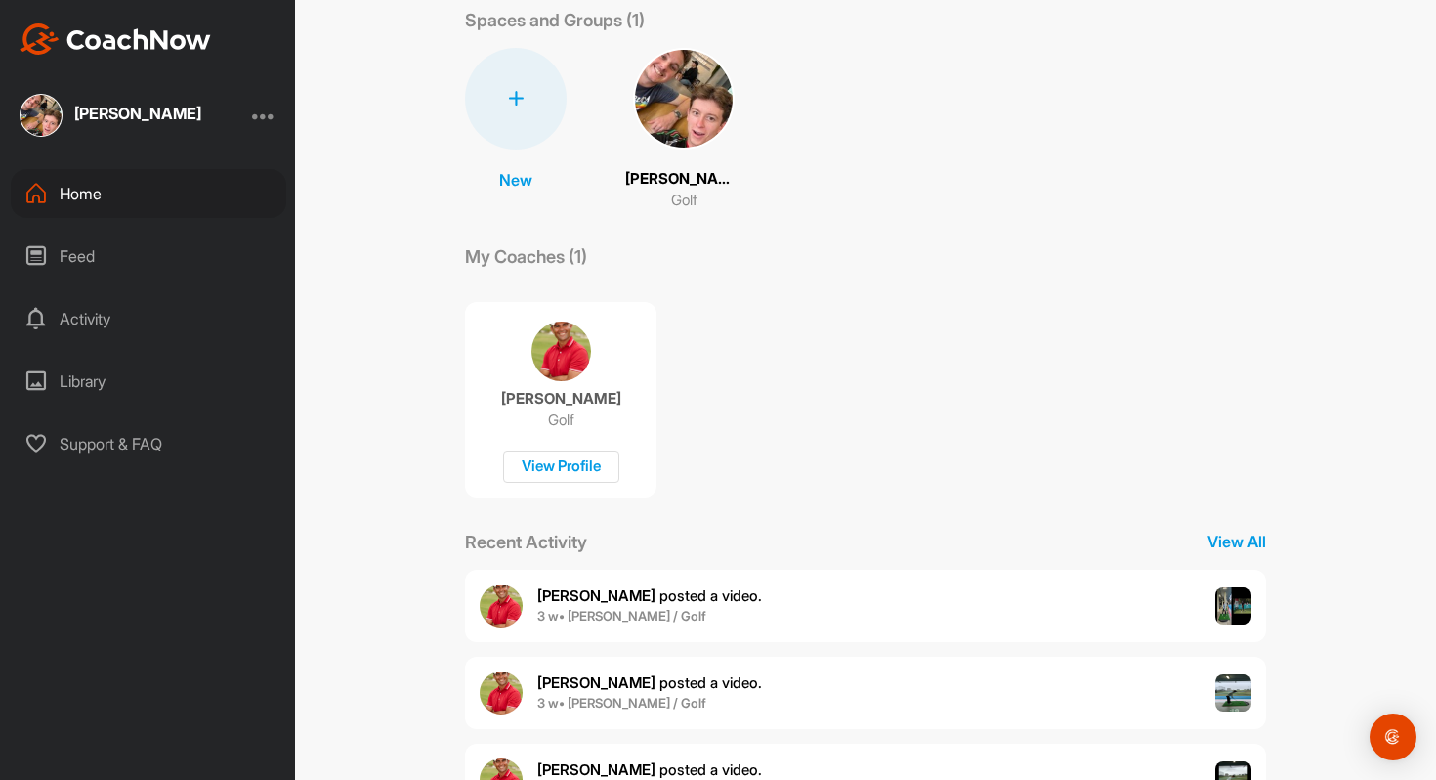
scroll to position [275, 0]
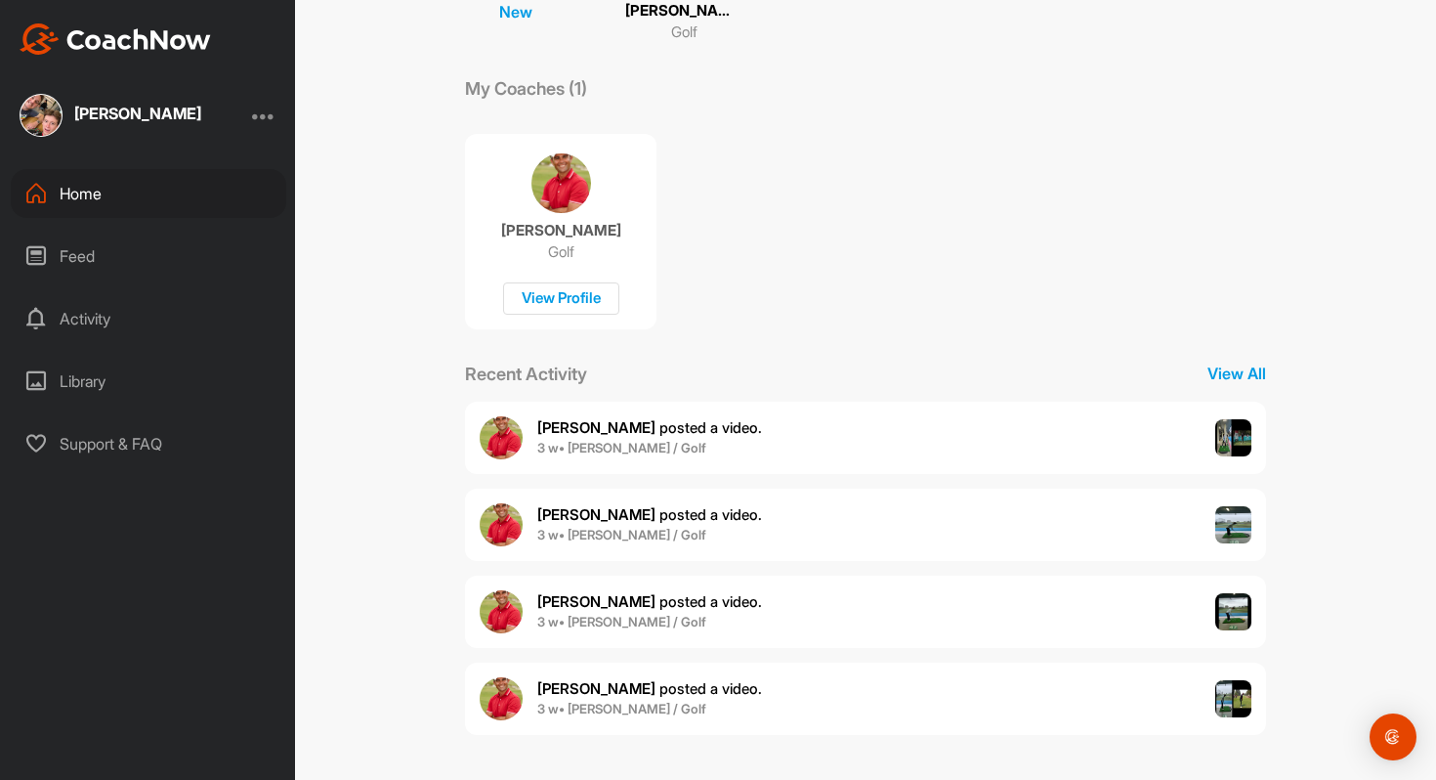
click at [1231, 531] on img at bounding box center [1233, 524] width 37 height 37
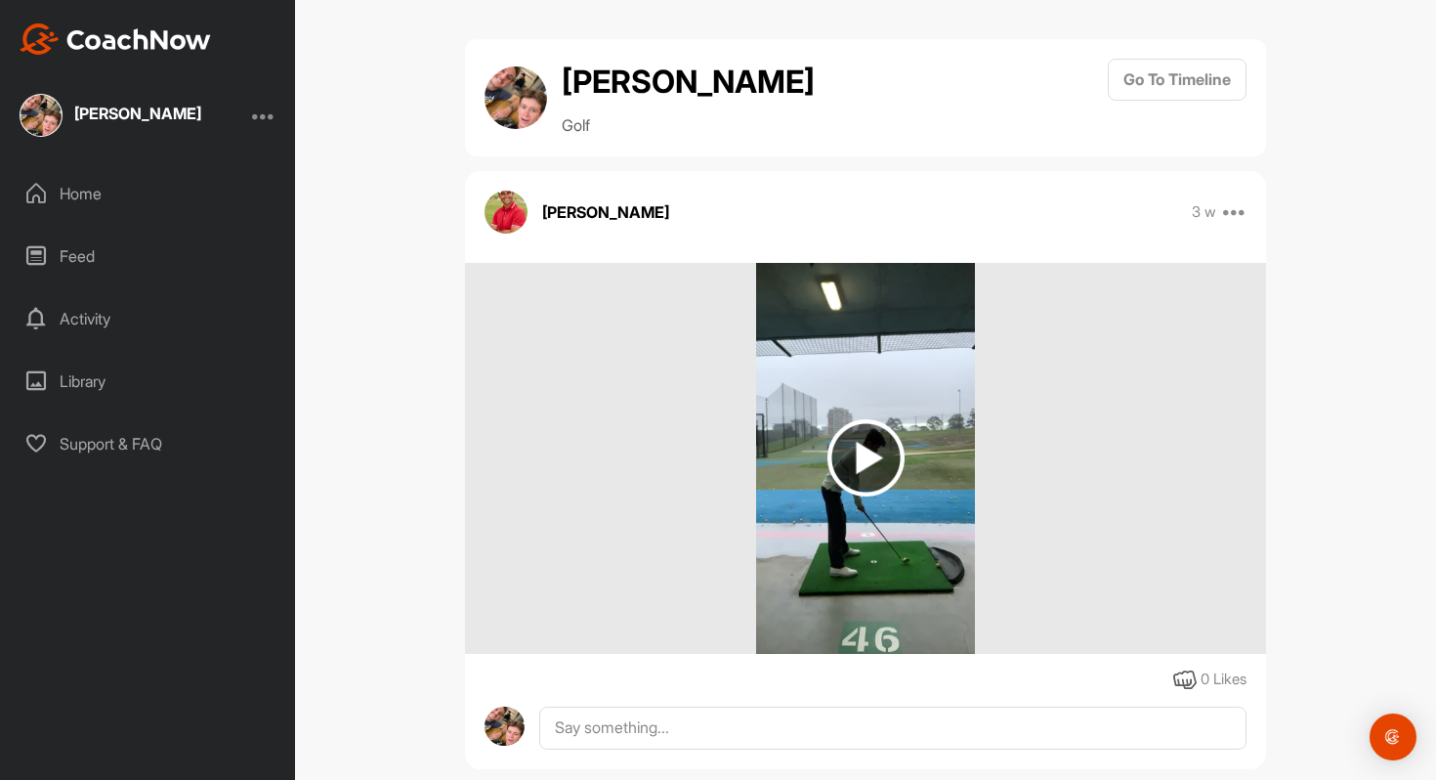
click at [866, 456] on img at bounding box center [866, 457] width 77 height 77
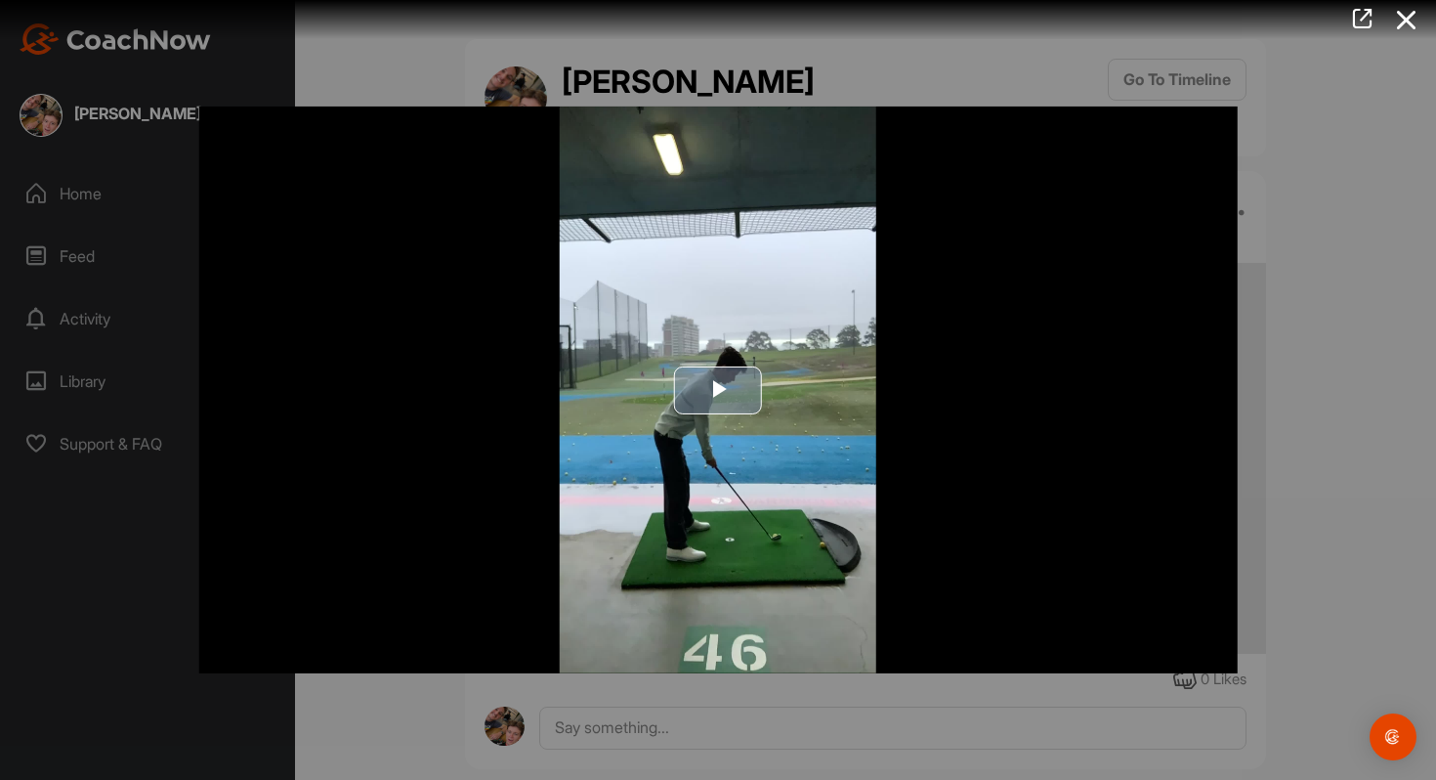
click at [718, 390] on span "Video Player" at bounding box center [718, 390] width 0 height 0
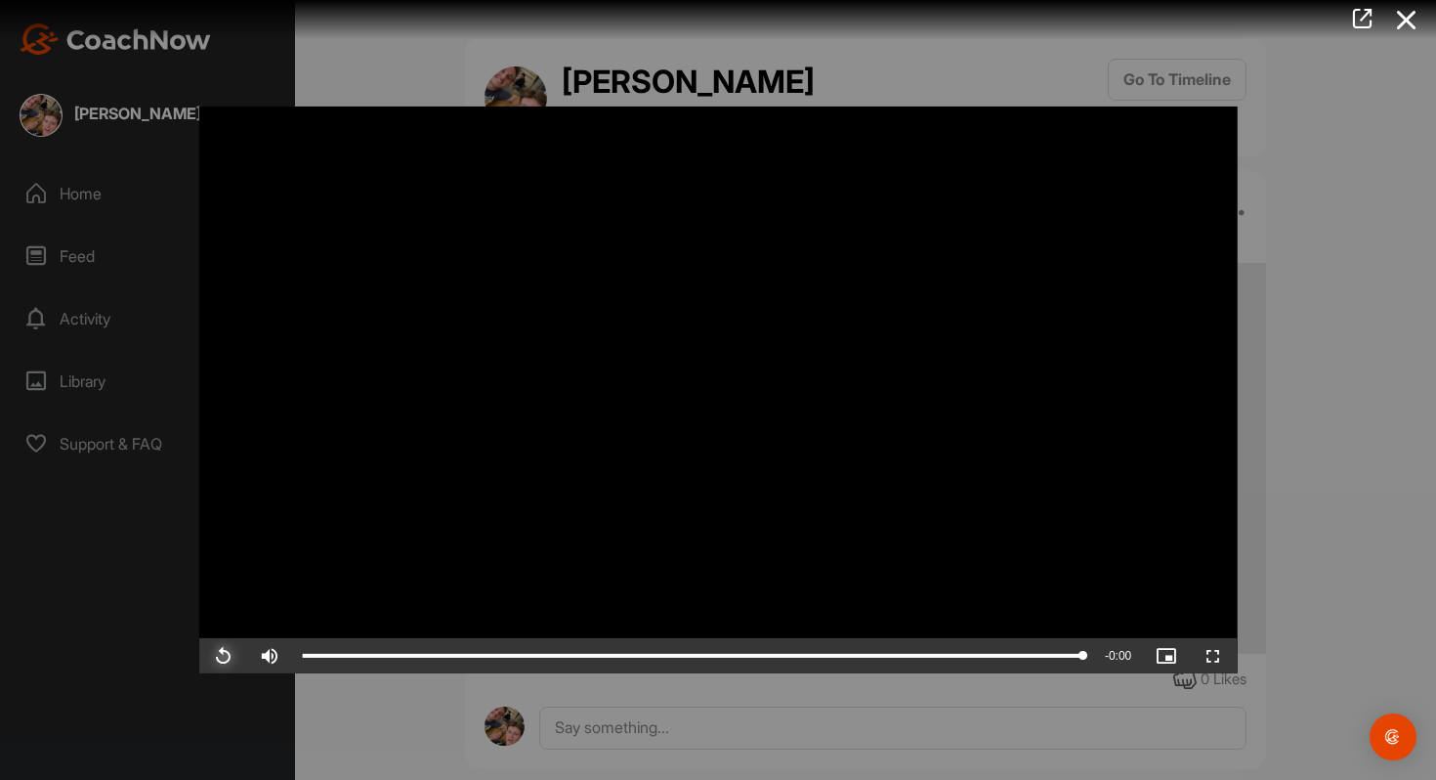
click at [233, 656] on span "Video Player" at bounding box center [222, 656] width 47 height 0
click at [437, 45] on div at bounding box center [718, 390] width 1436 height 780
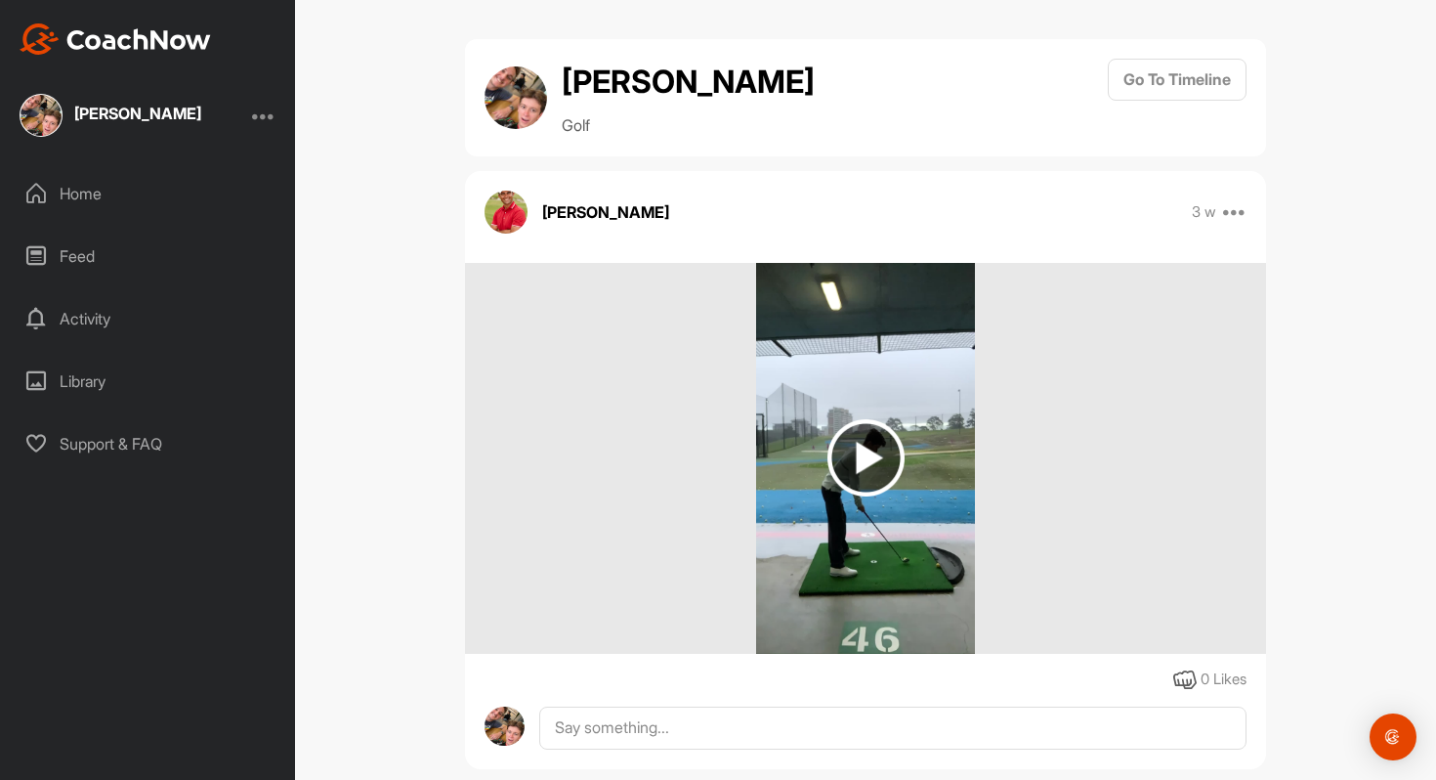
scroll to position [33, 0]
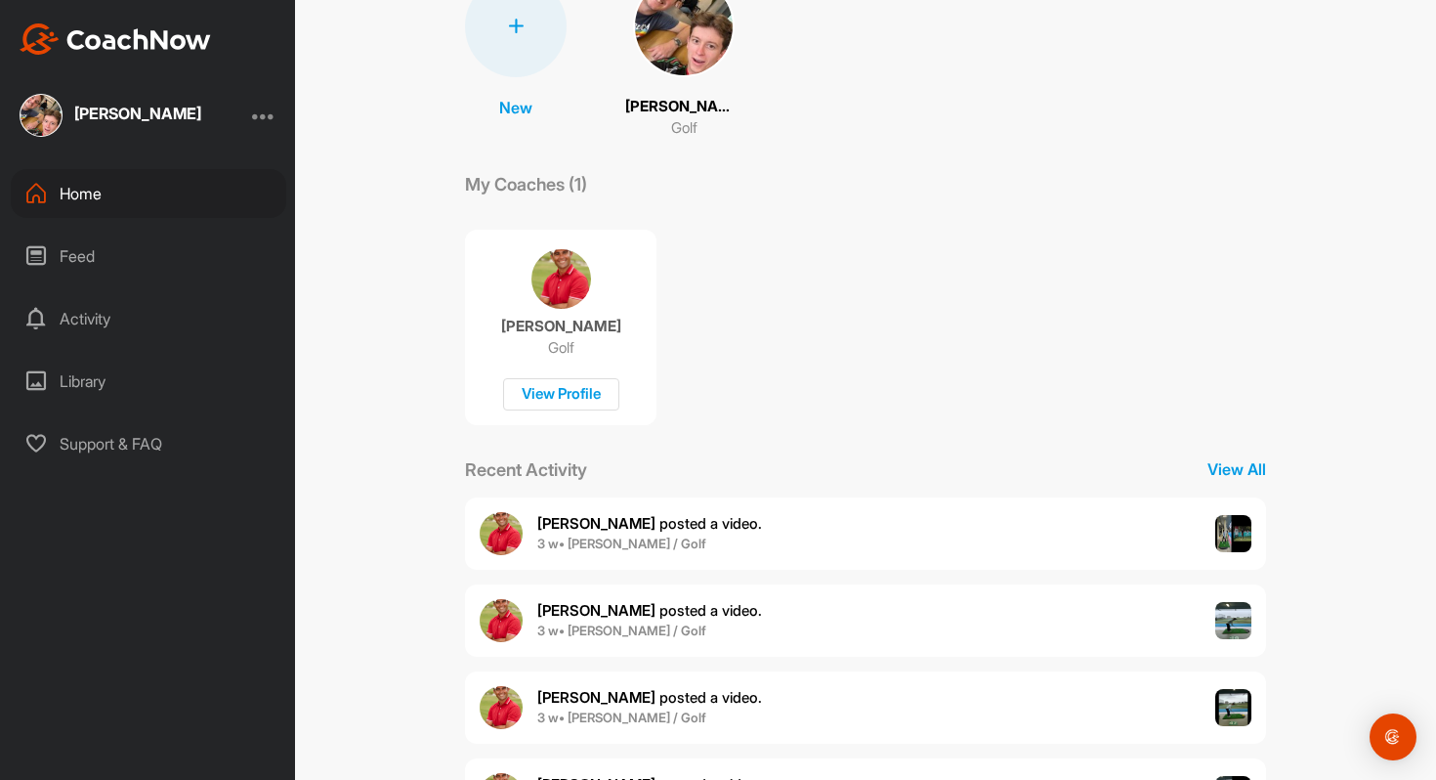
scroll to position [275, 0]
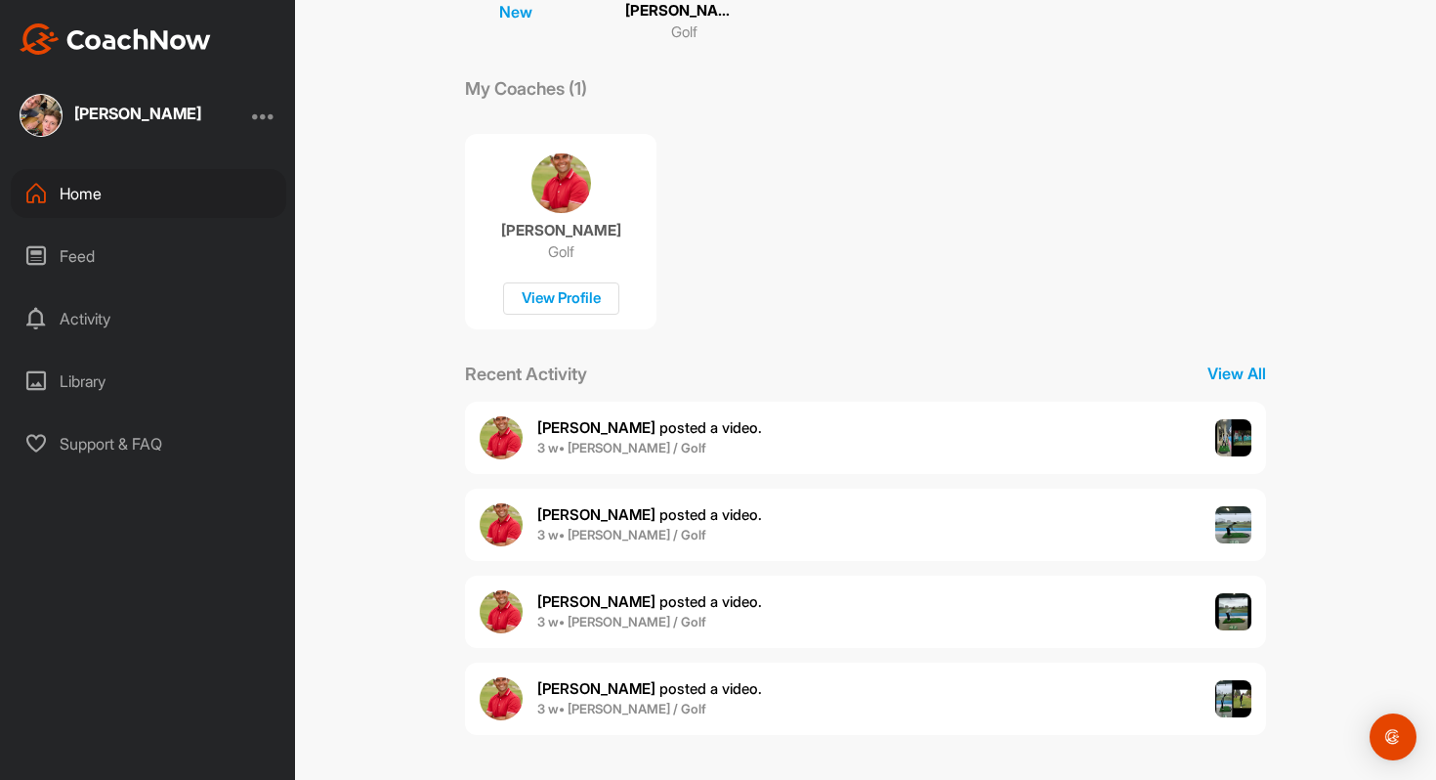
click at [1236, 610] on img at bounding box center [1233, 611] width 37 height 37
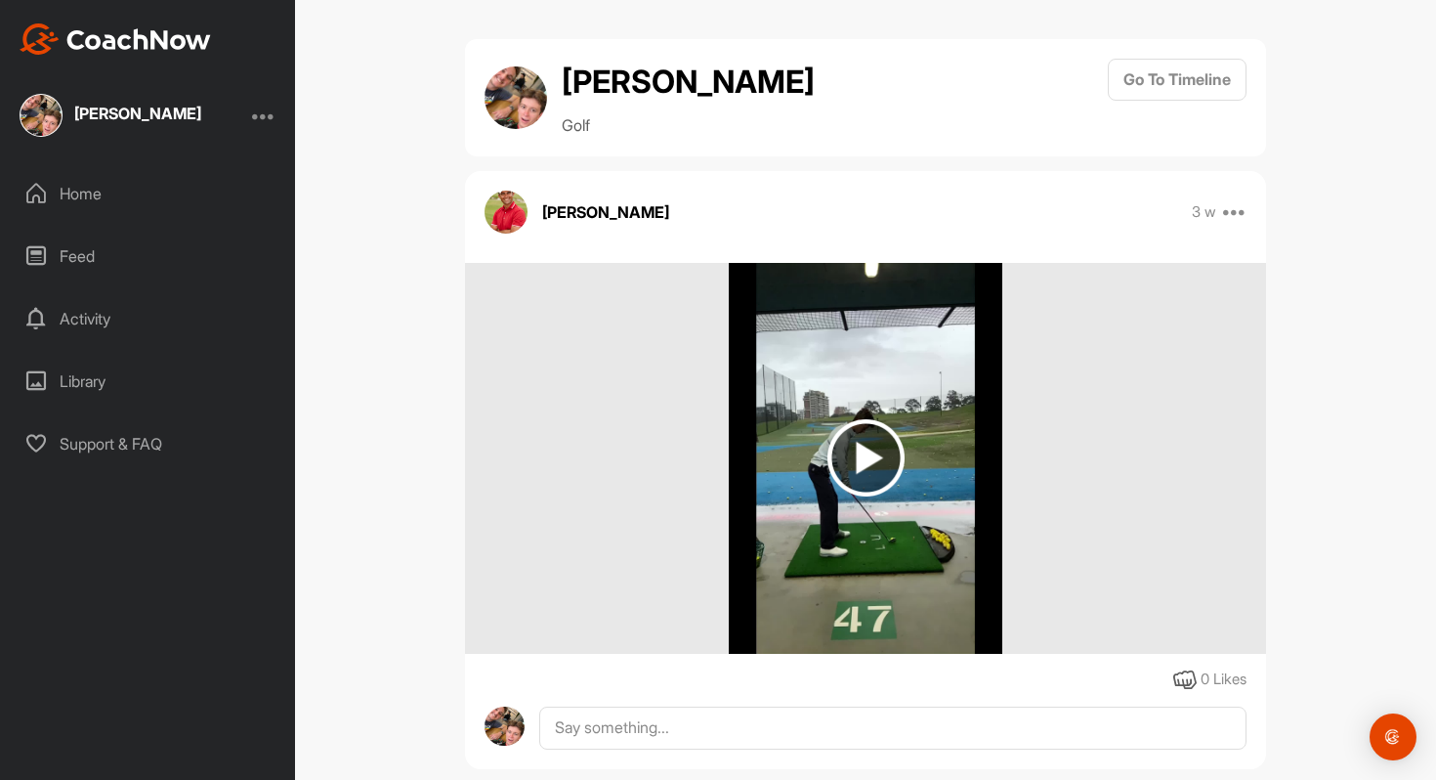
click at [856, 456] on img at bounding box center [866, 457] width 77 height 77
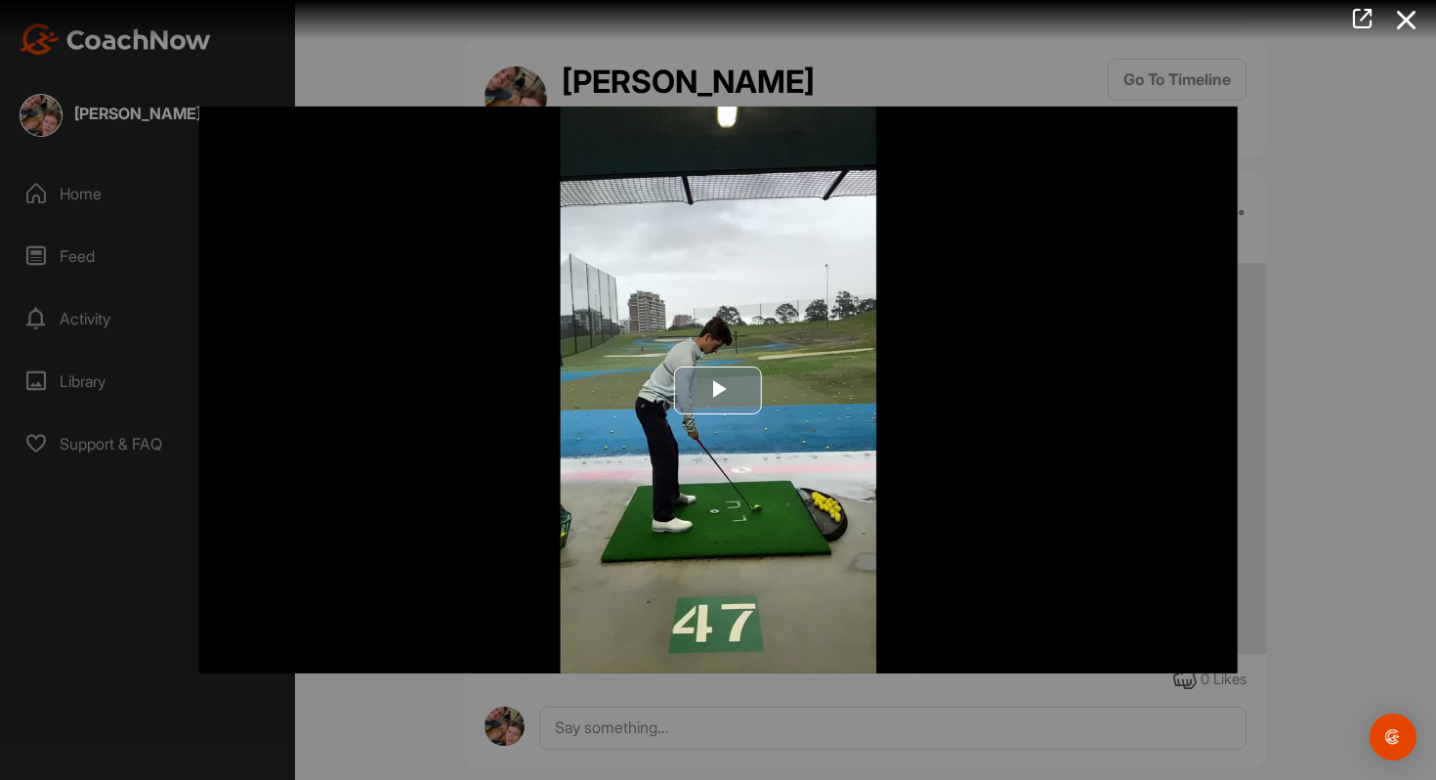
click at [718, 390] on span "Video Player" at bounding box center [718, 390] width 0 height 0
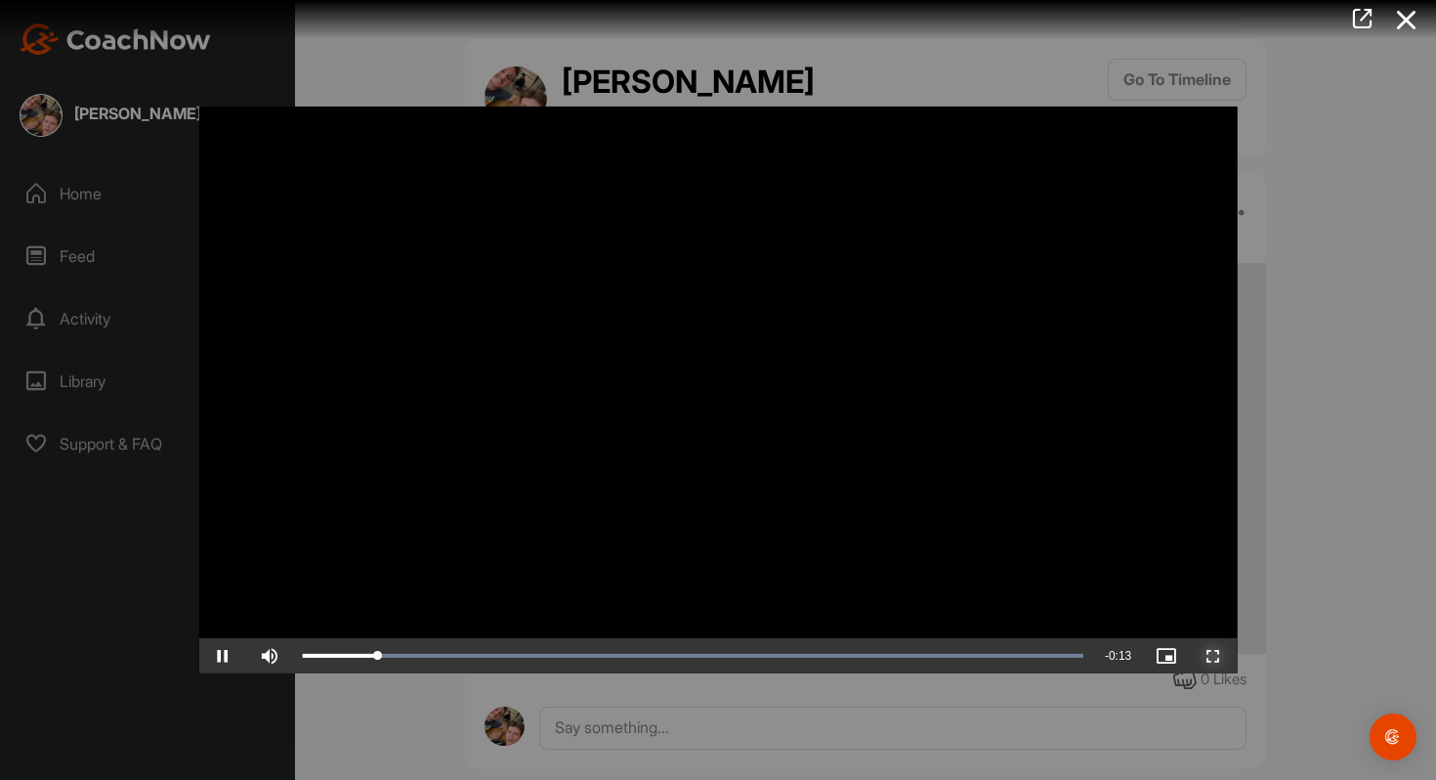
click at [1212, 656] on span "Video Player" at bounding box center [1213, 656] width 47 height 0
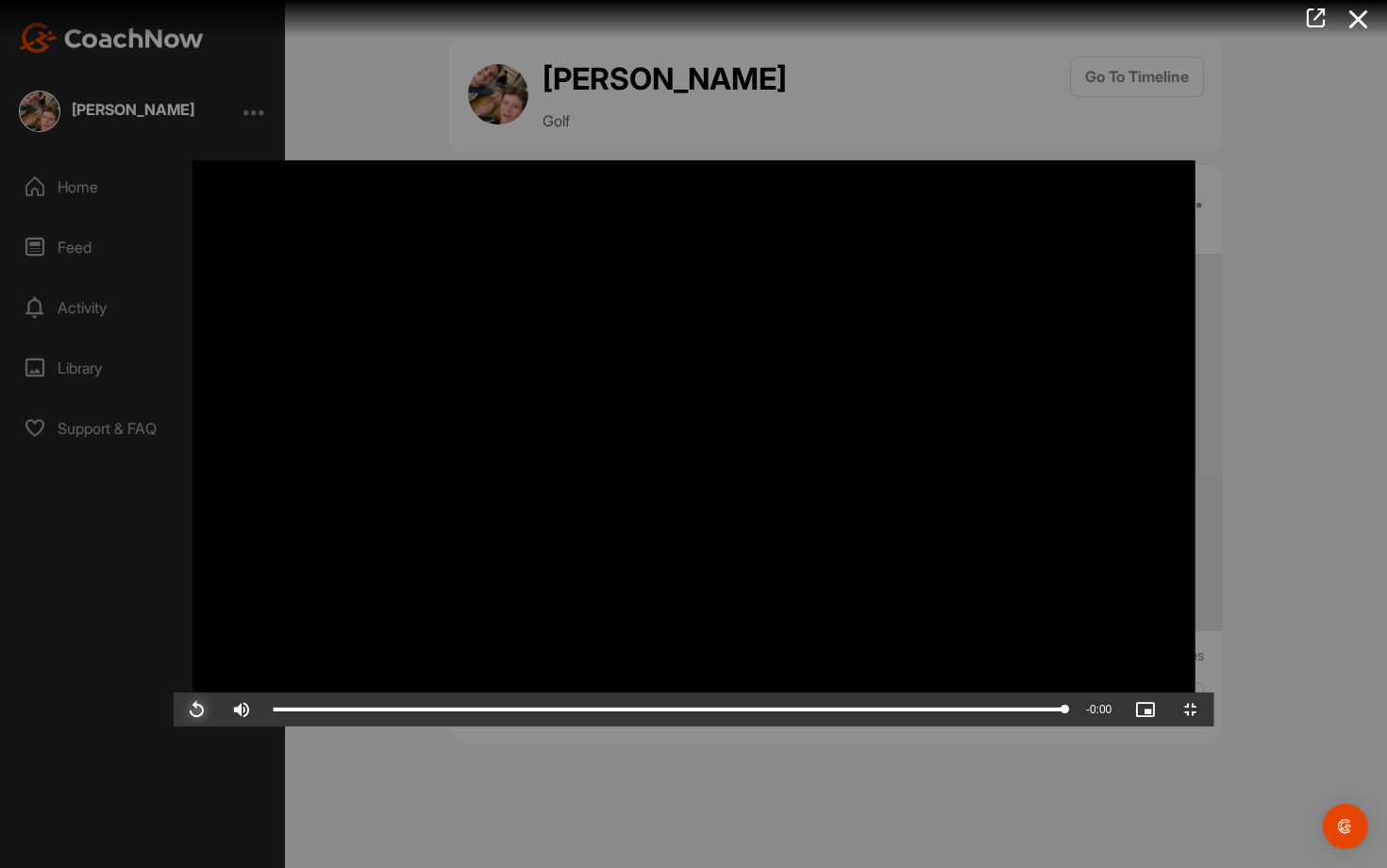
click at [174, 710] on span "Video Player" at bounding box center [196, 710] width 45 height 0
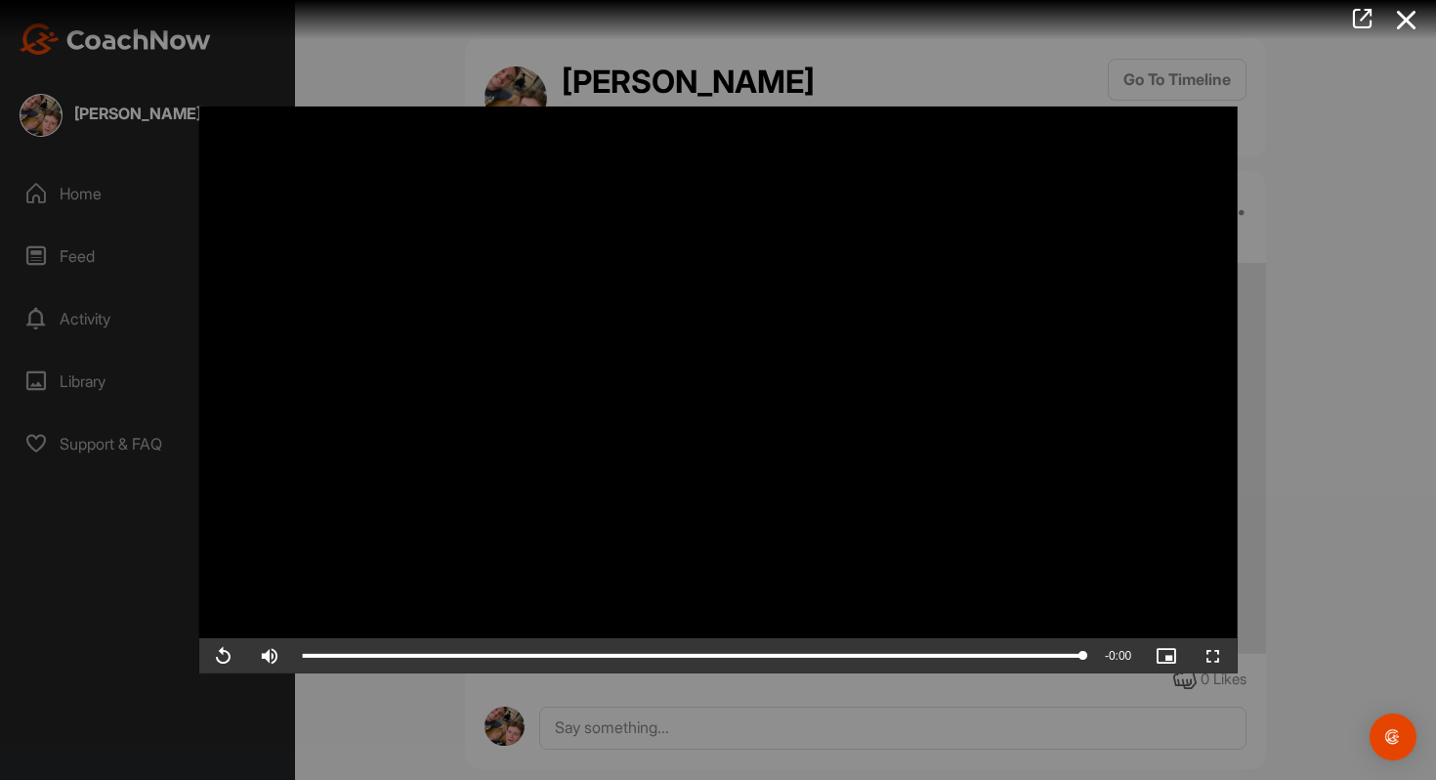
click at [1297, 480] on div at bounding box center [718, 390] width 1436 height 780
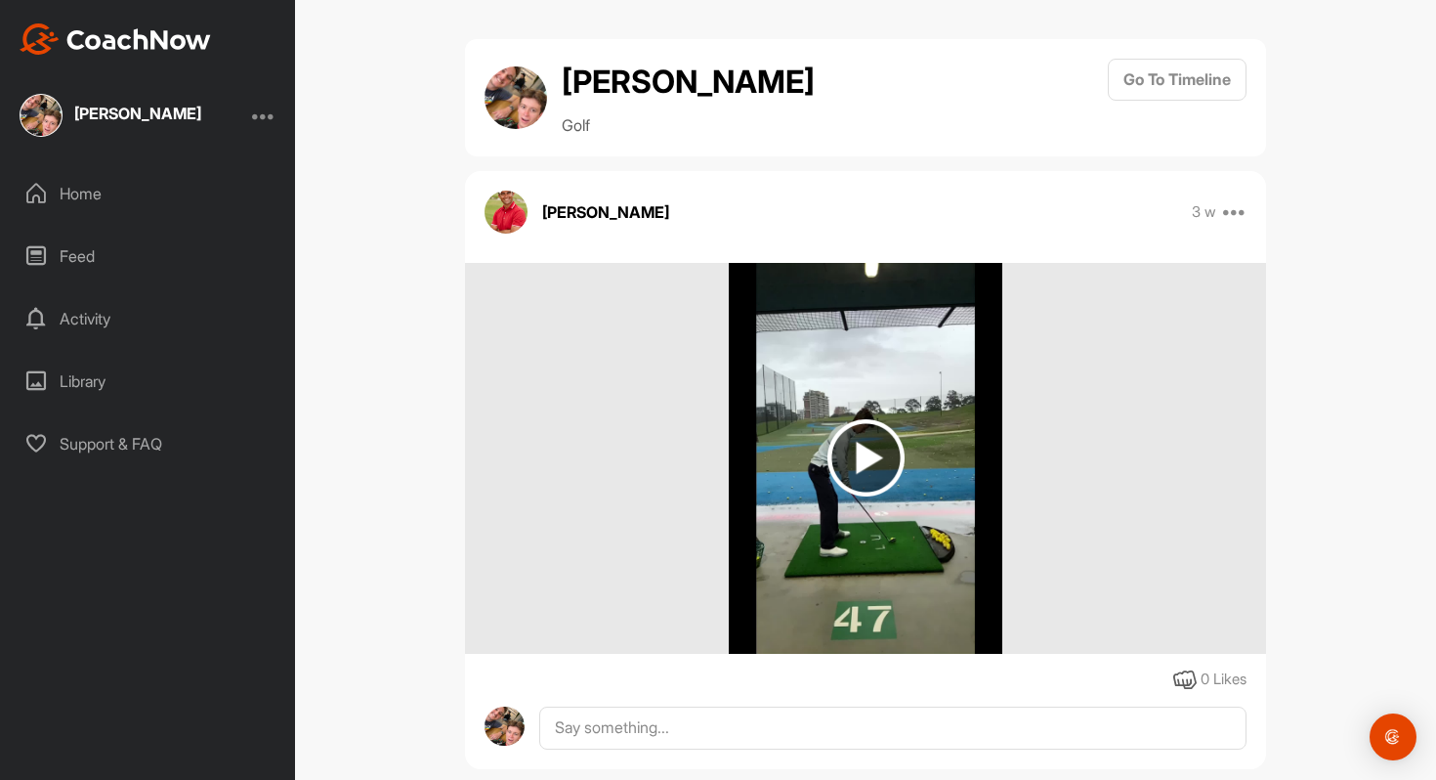
scroll to position [3, 0]
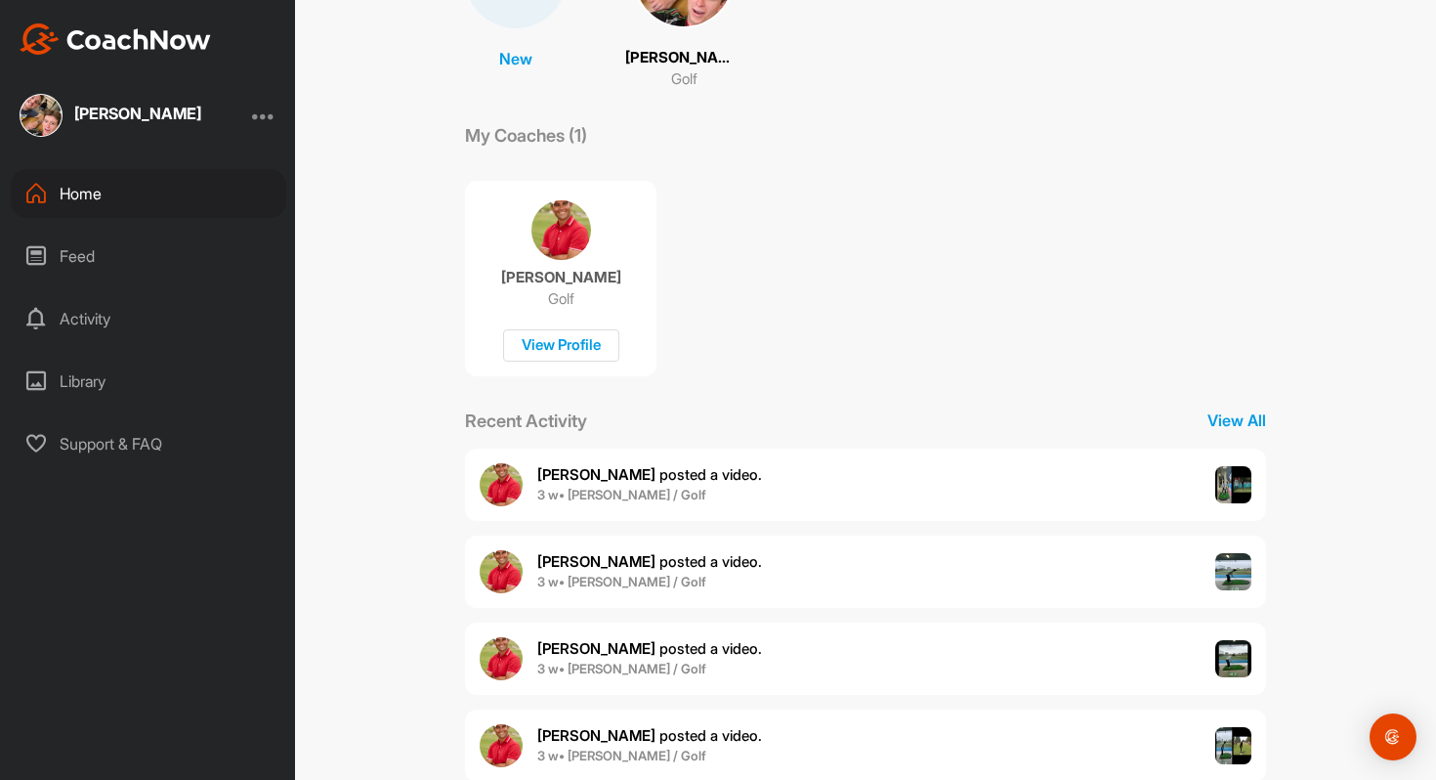
scroll to position [275, 0]
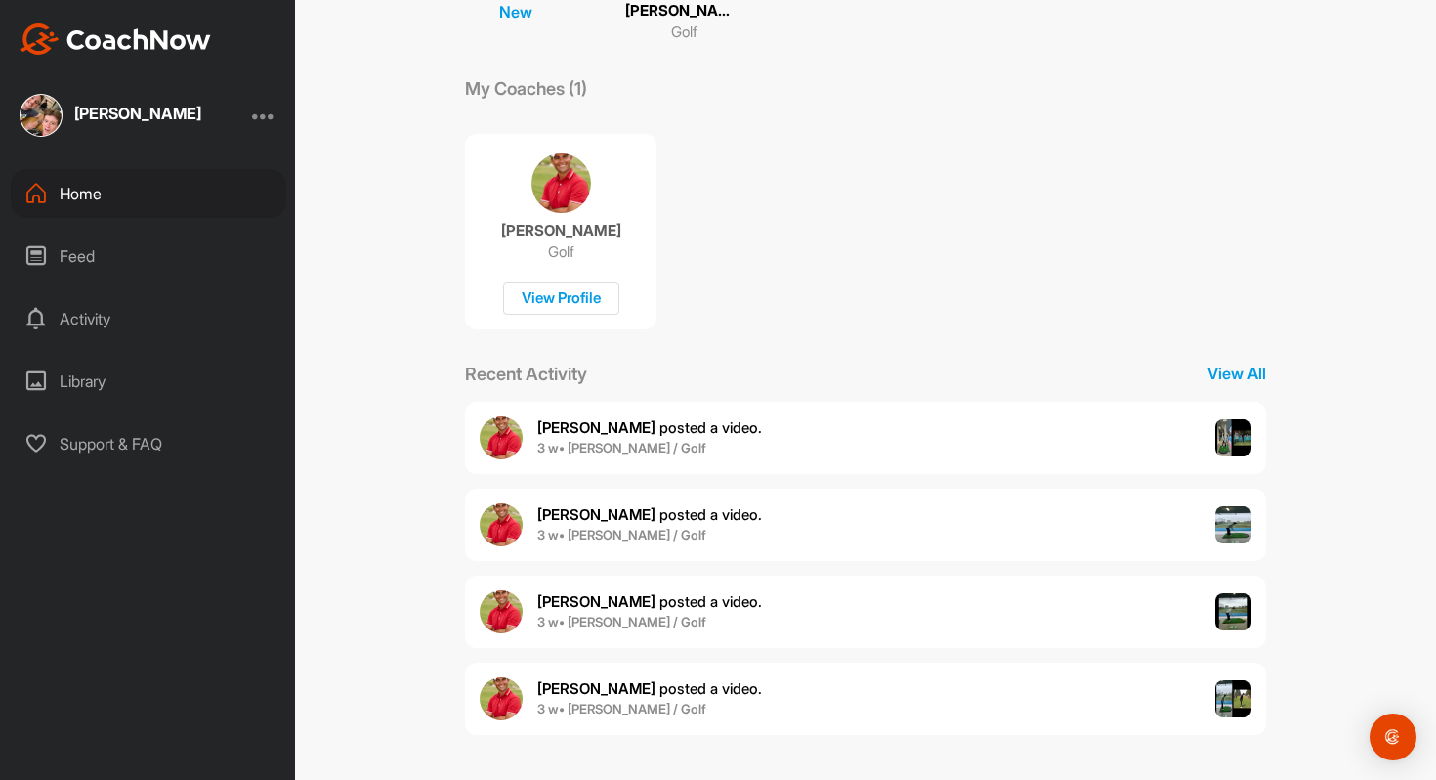
click at [1232, 704] on img at bounding box center [1233, 698] width 37 height 37
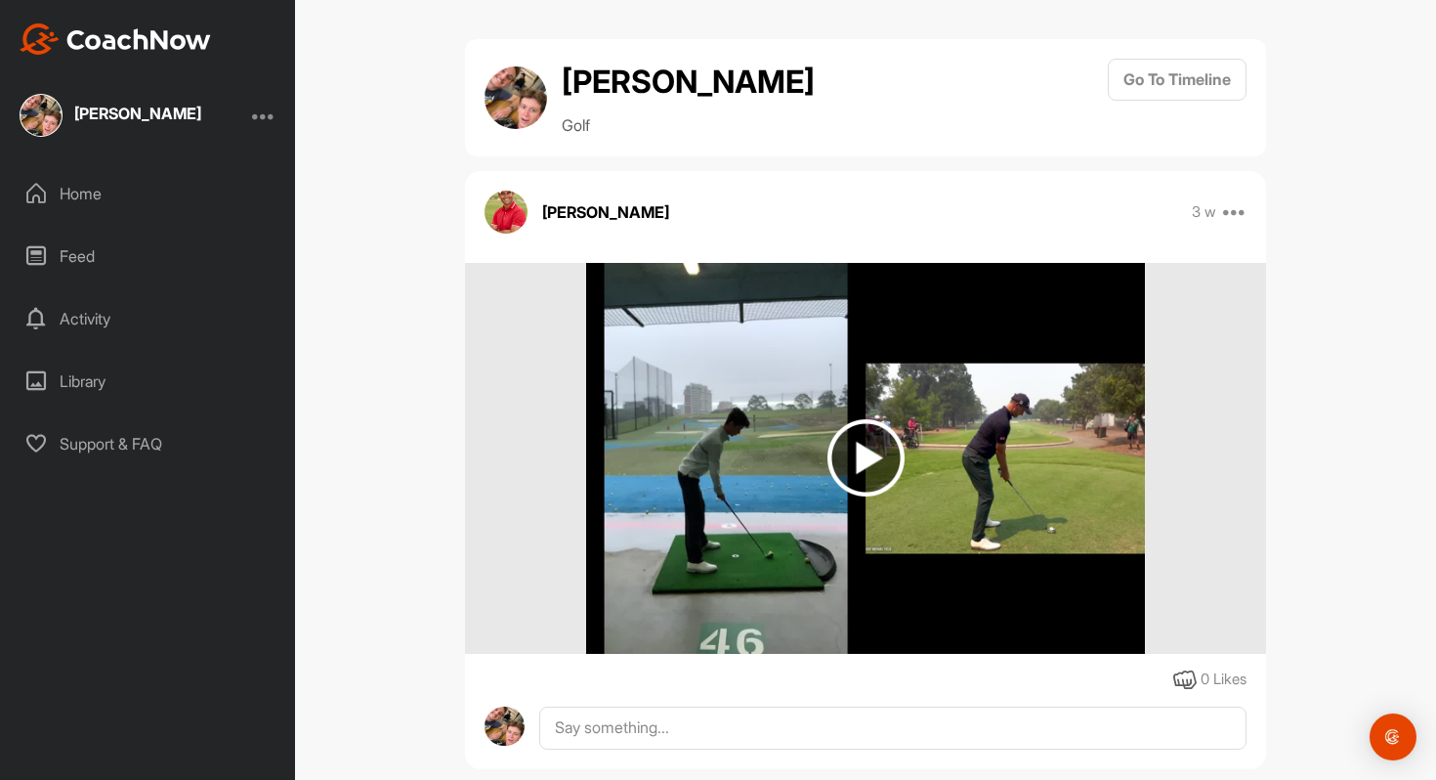
click at [872, 456] on img at bounding box center [866, 457] width 77 height 77
